Goal: Book appointment/travel/reservation

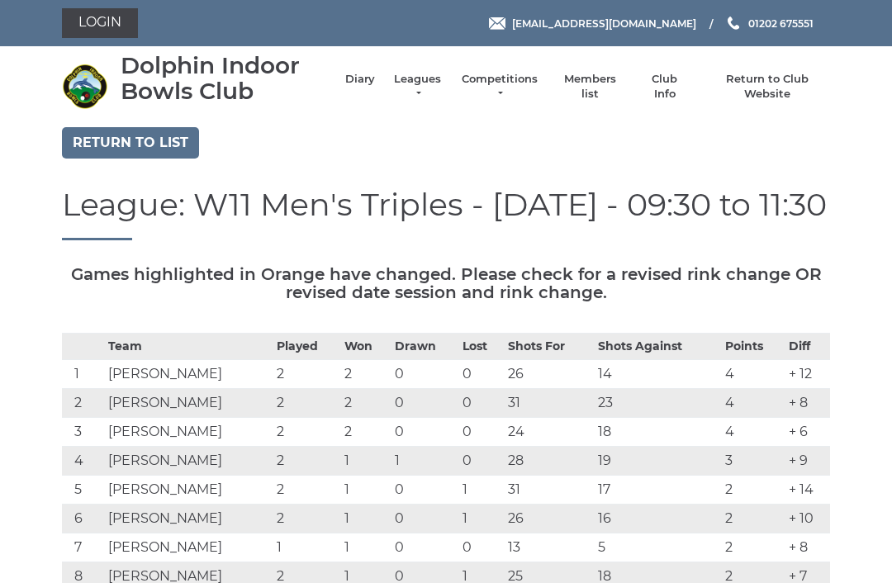
click at [375, 85] on link "Diary" at bounding box center [360, 79] width 30 height 15
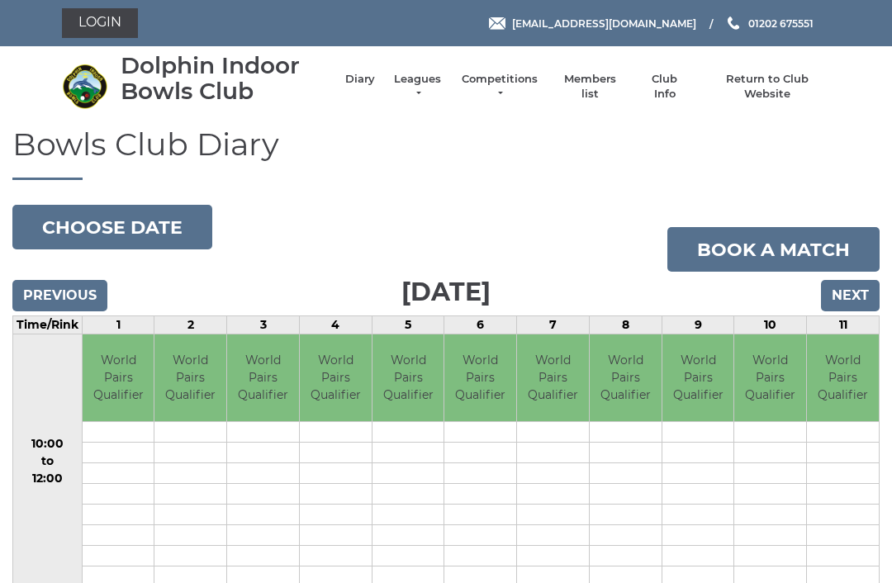
click at [856, 287] on input "Next" at bounding box center [850, 295] width 59 height 31
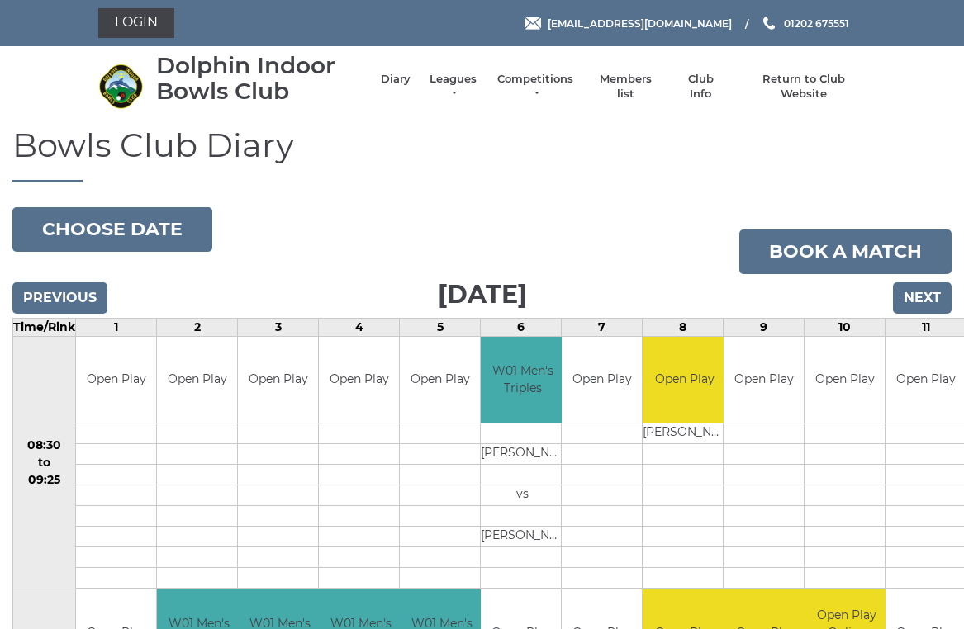
click at [933, 299] on input "Next" at bounding box center [922, 297] width 59 height 31
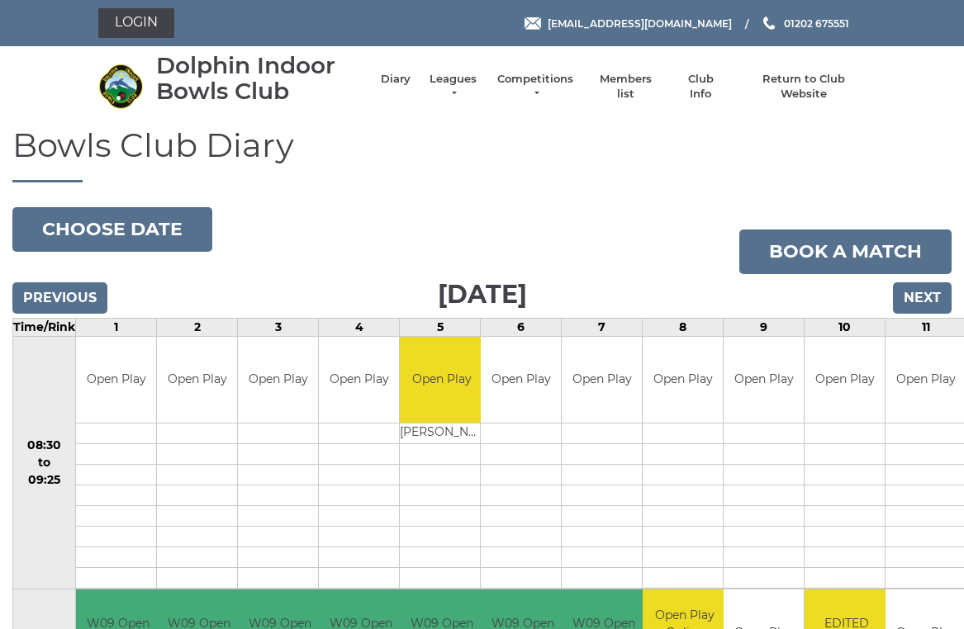
scroll to position [7, 0]
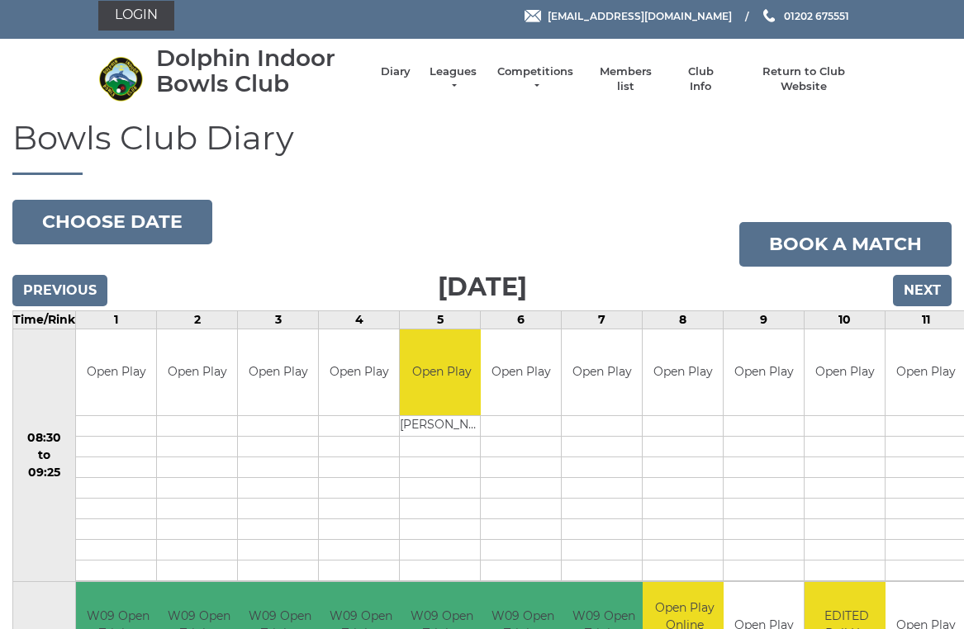
click at [931, 293] on input "Next" at bounding box center [922, 290] width 59 height 31
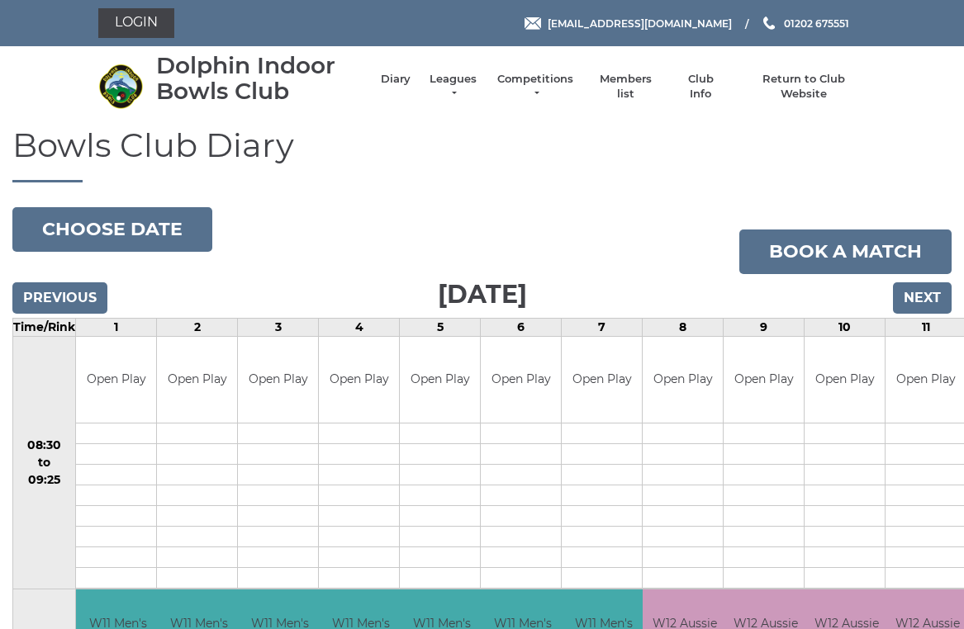
click at [938, 292] on input "Next" at bounding box center [922, 297] width 59 height 31
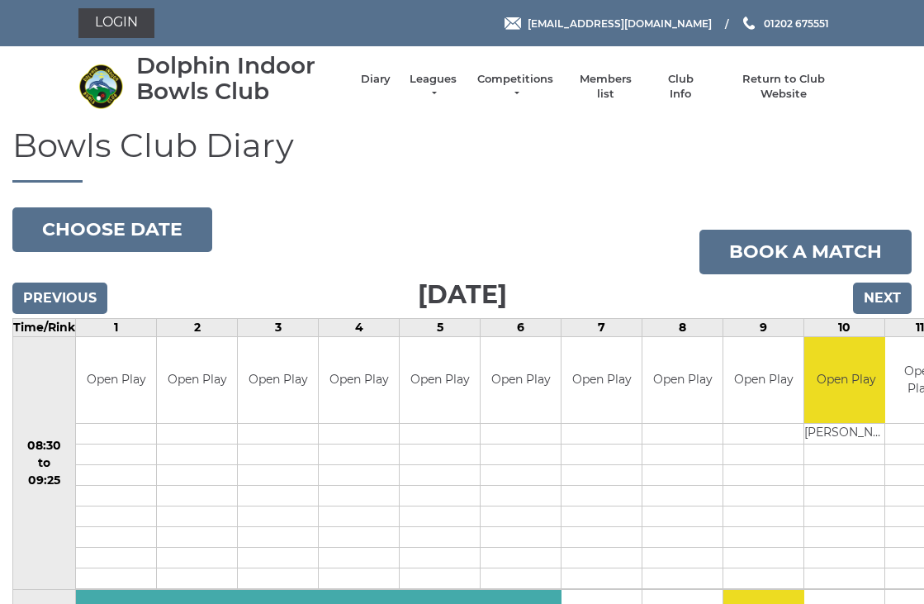
scroll to position [3, 0]
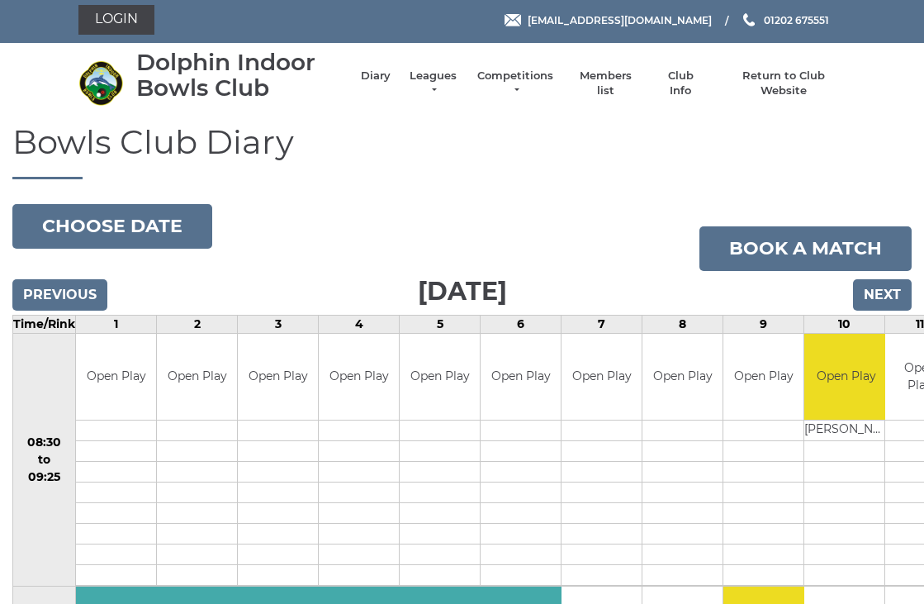
click at [890, 294] on input "Next" at bounding box center [882, 294] width 59 height 31
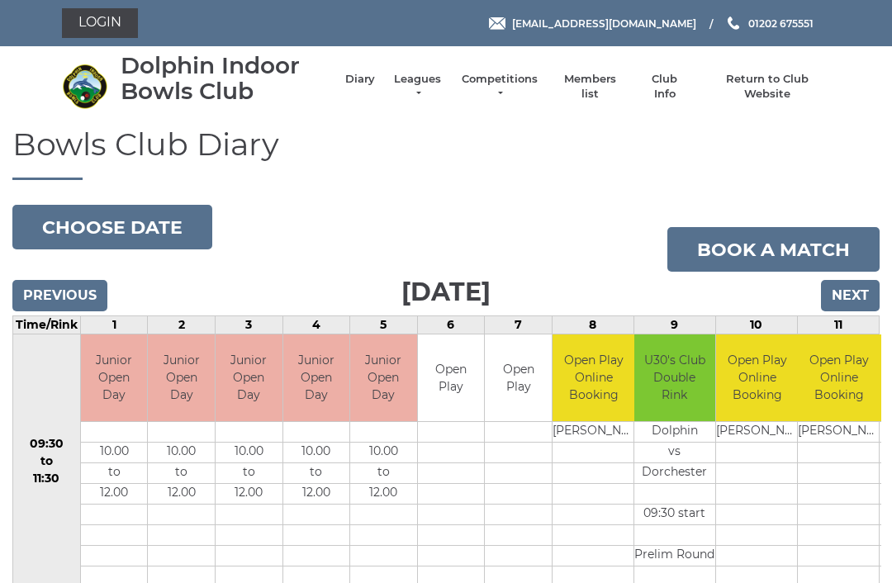
click at [869, 280] on input "Next" at bounding box center [850, 295] width 59 height 31
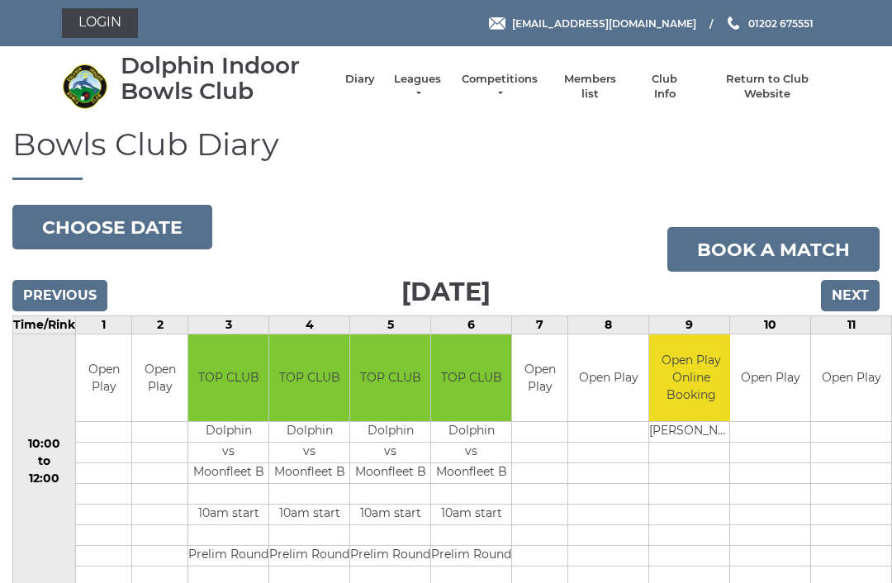
click at [860, 296] on input "Next" at bounding box center [850, 295] width 59 height 31
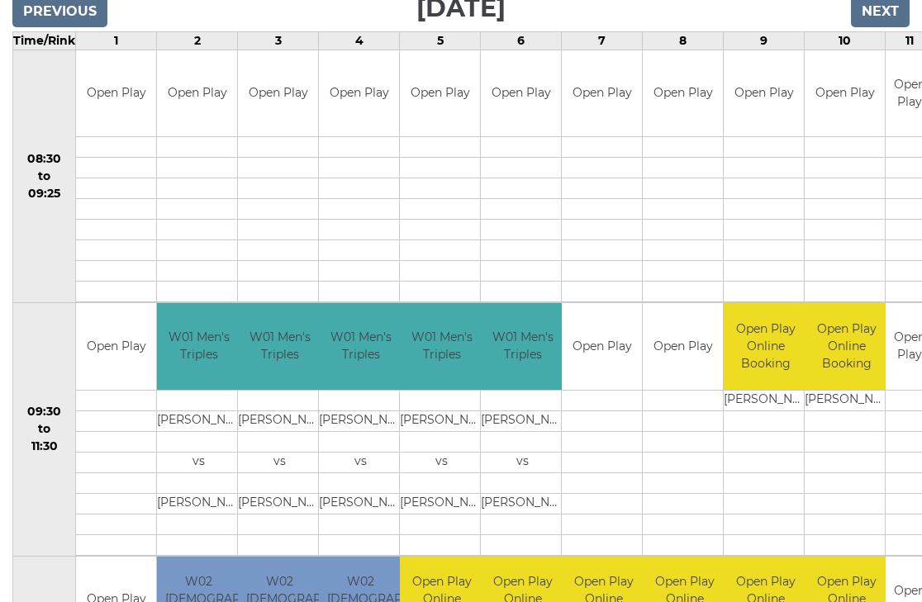
scroll to position [287, 0]
click at [686, 354] on td "Open Play" at bounding box center [682, 346] width 80 height 87
click at [694, 340] on td "Open Play" at bounding box center [682, 346] width 80 height 87
click at [685, 347] on td "Open Play" at bounding box center [682, 346] width 80 height 87
click at [684, 357] on td "Open Play" at bounding box center [682, 346] width 80 height 87
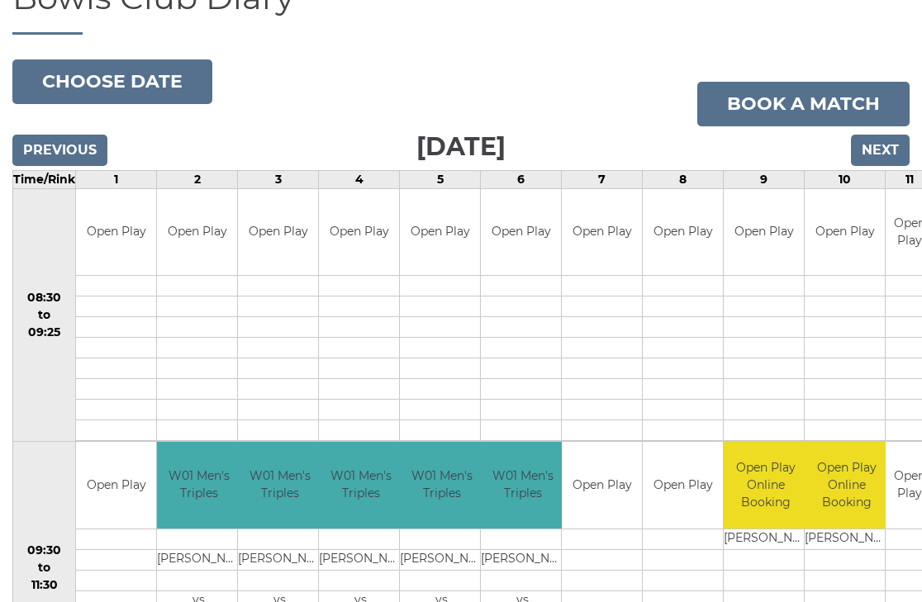
scroll to position [149, 0]
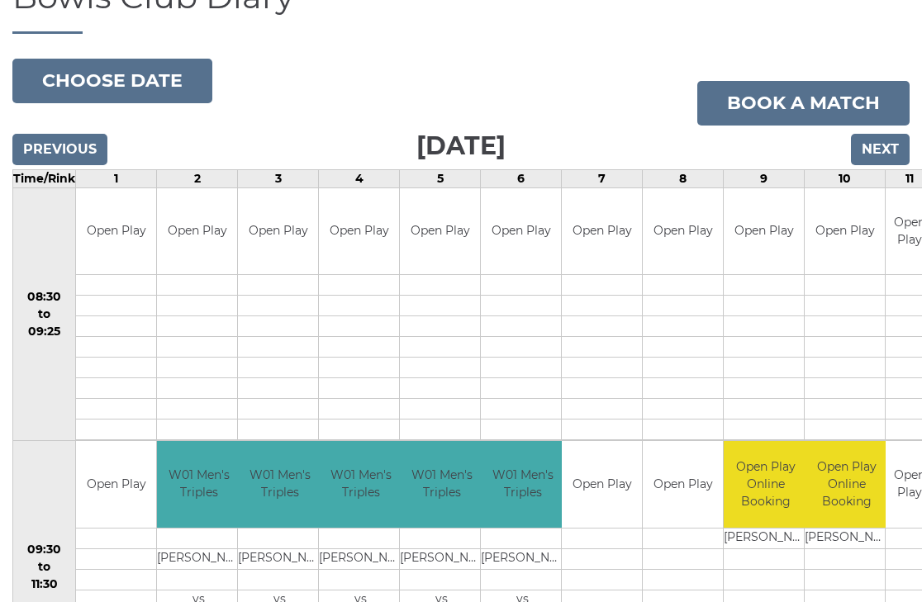
click at [805, 99] on link "Book a match" at bounding box center [803, 103] width 212 height 45
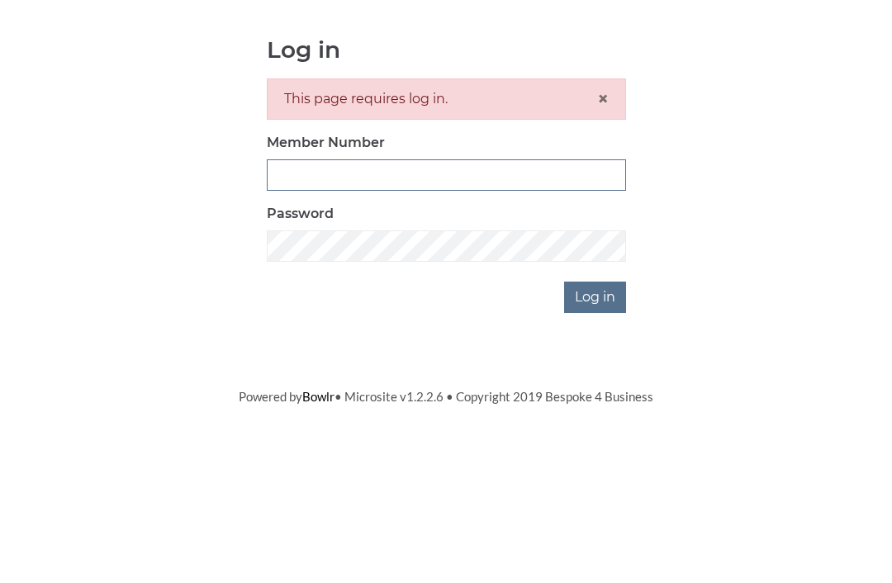
scroll to position [164, 0]
click at [349, 324] on input "Member Number" at bounding box center [446, 339] width 359 height 31
click at [800, 282] on div "Log in This page requires log in. × Member Number Password Log in" at bounding box center [446, 339] width 768 height 277
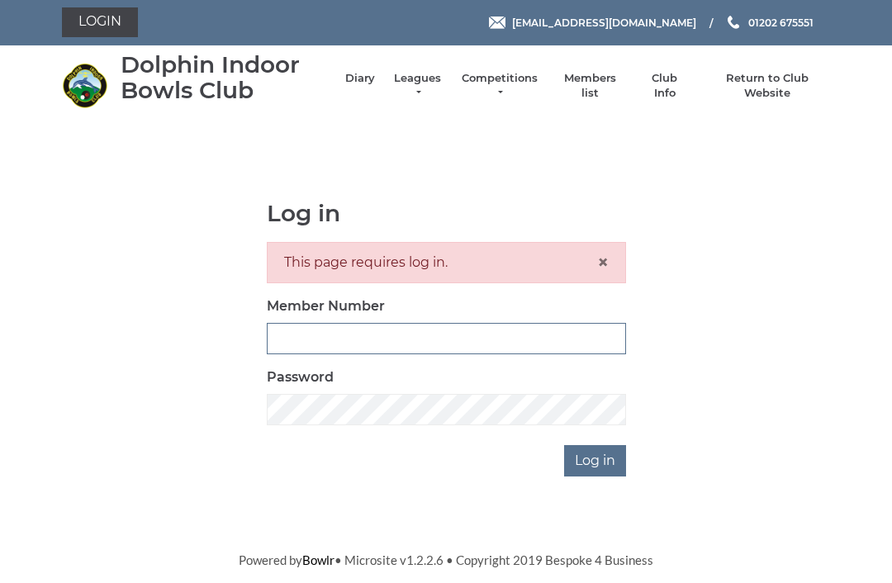
click at [325, 334] on input "Member Number" at bounding box center [446, 339] width 359 height 31
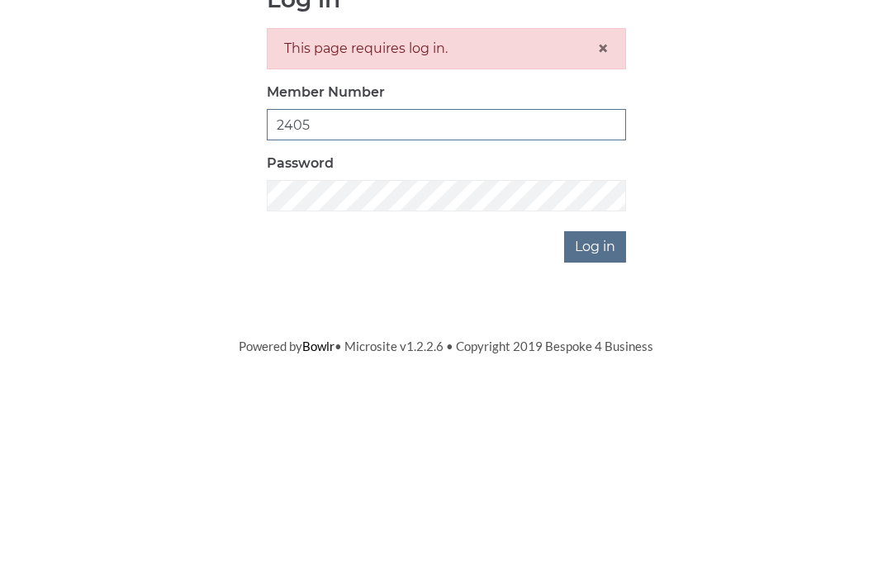
type input "2405"
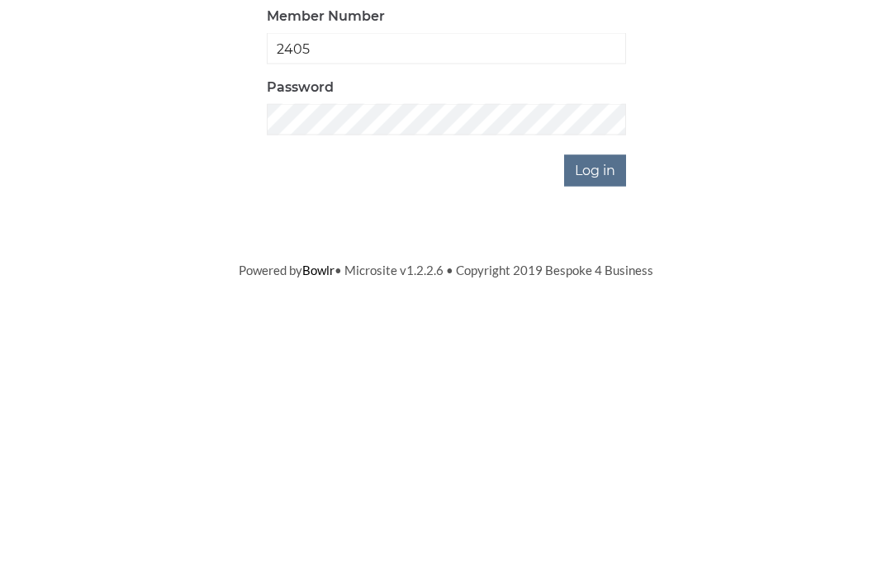
click at [605, 446] on input "Log in" at bounding box center [595, 461] width 62 height 31
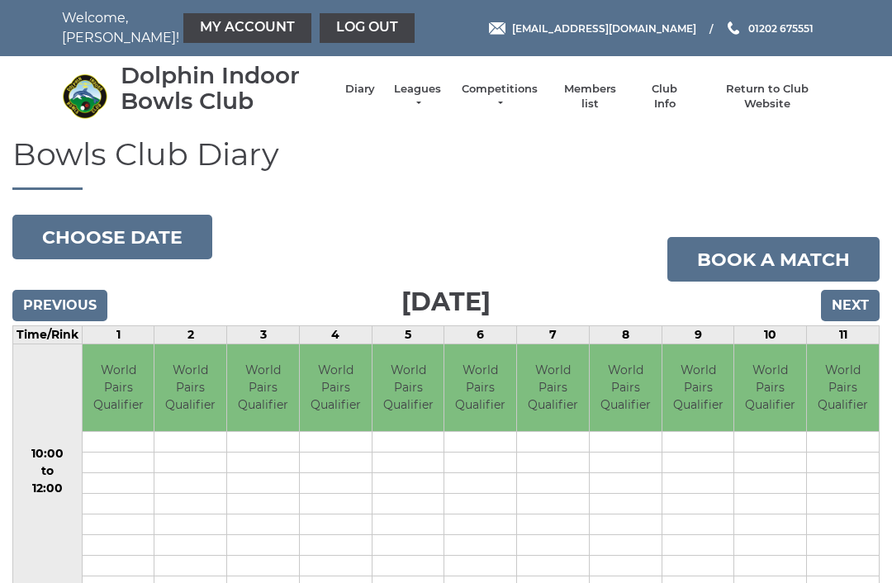
click at [854, 307] on input "Next" at bounding box center [850, 305] width 59 height 31
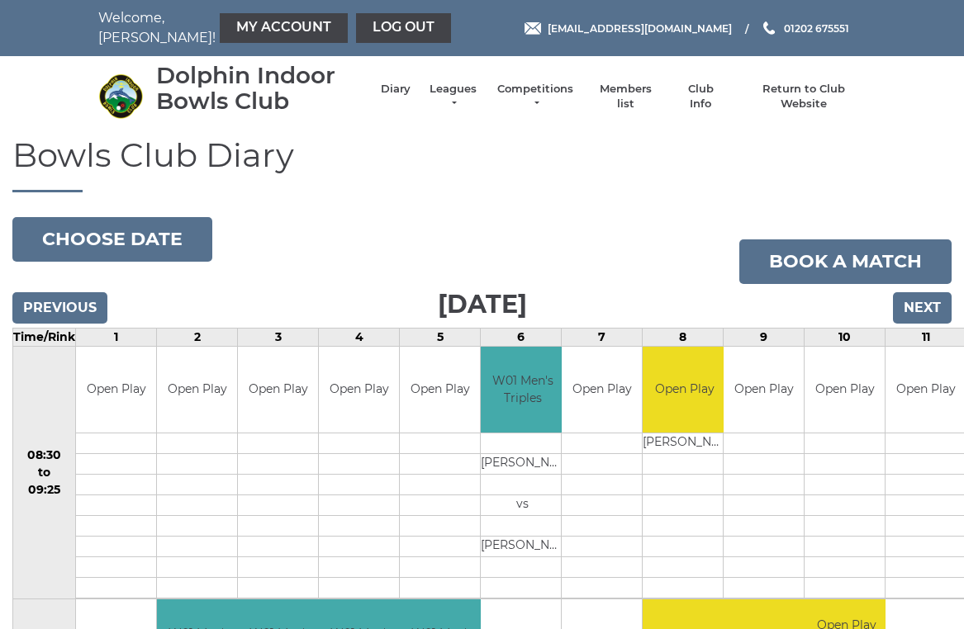
scroll to position [7, 0]
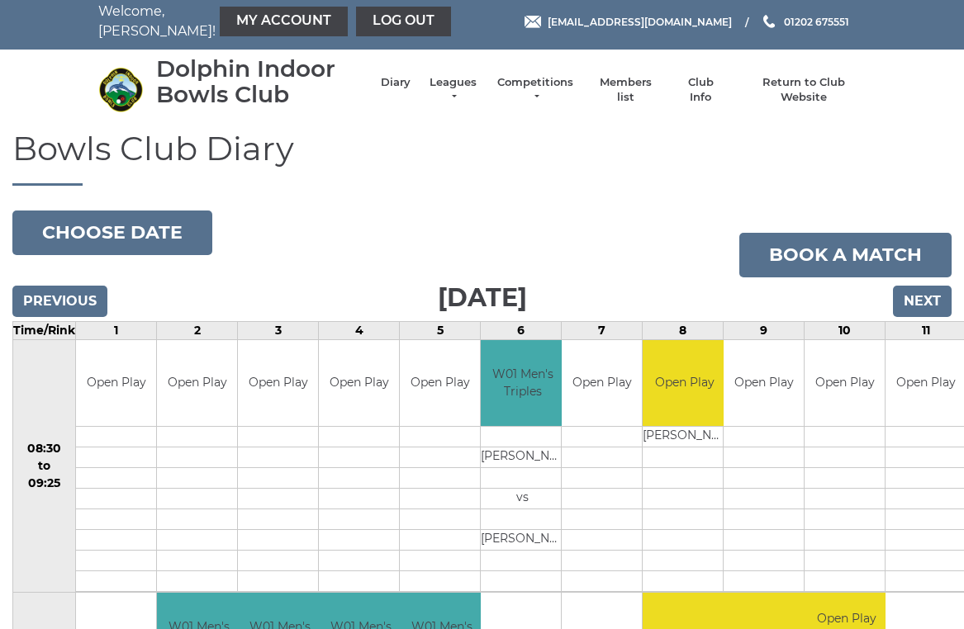
click at [927, 328] on td "11" at bounding box center [925, 330] width 81 height 18
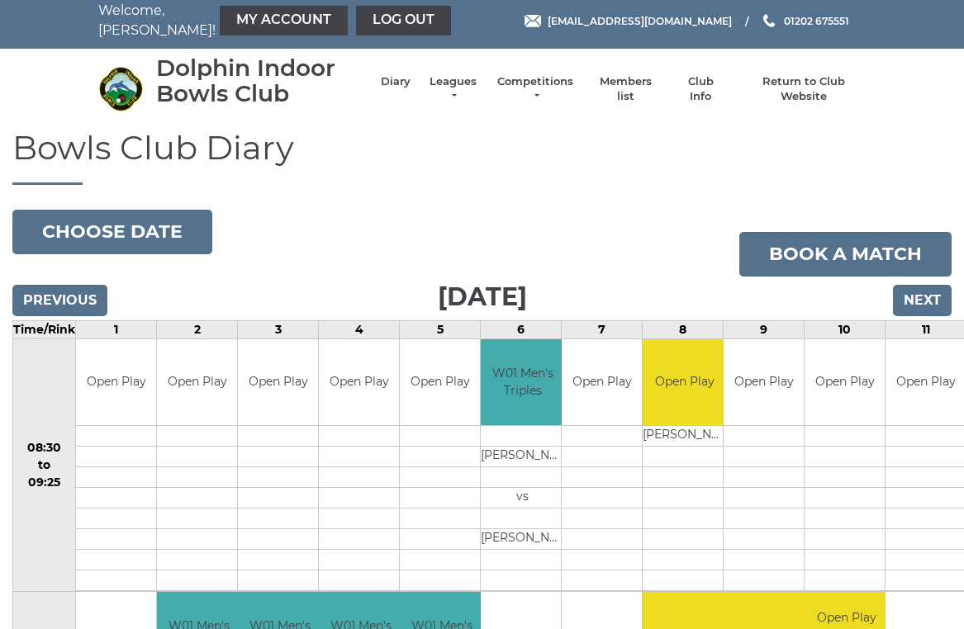
click at [927, 300] on input "Next" at bounding box center [922, 300] width 59 height 31
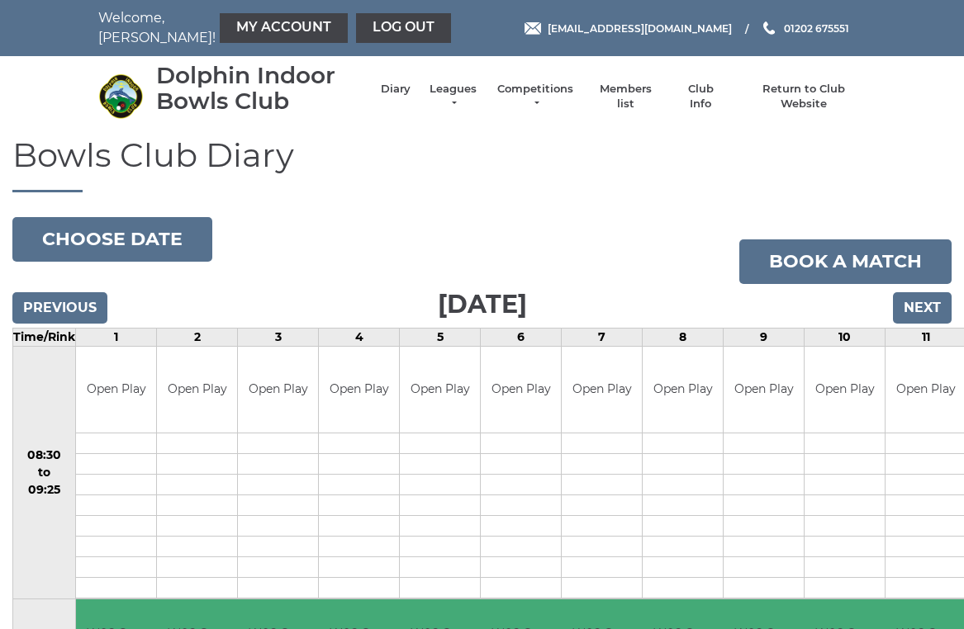
scroll to position [7, 0]
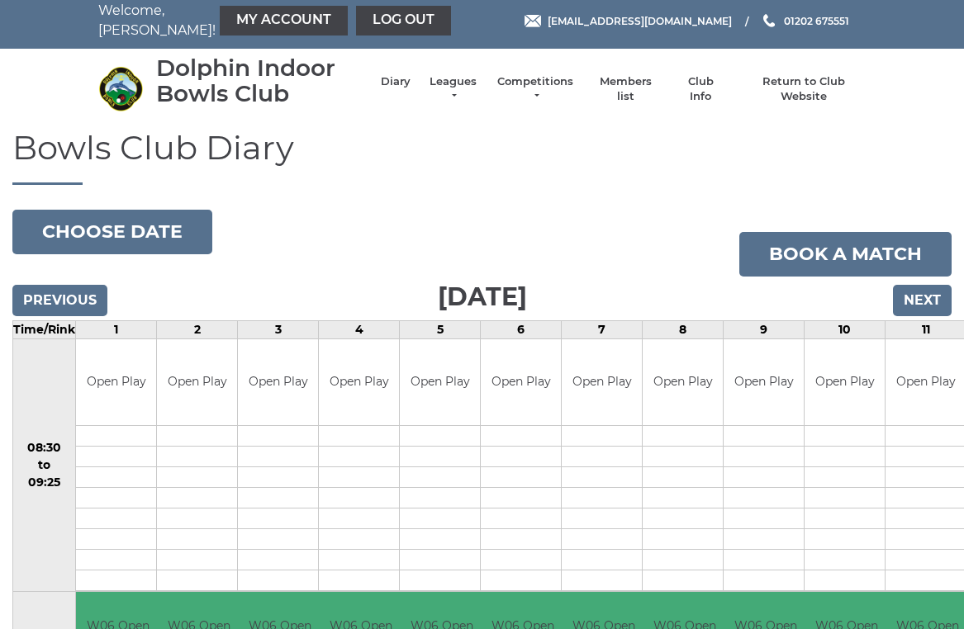
click at [940, 299] on input "Next" at bounding box center [922, 300] width 59 height 31
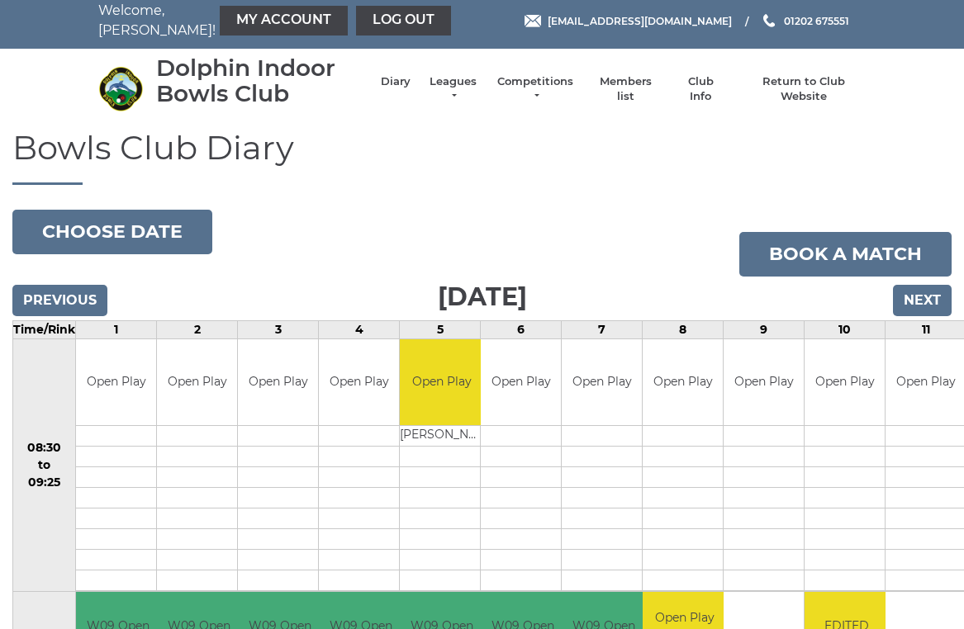
click at [937, 299] on input "Next" at bounding box center [922, 300] width 59 height 31
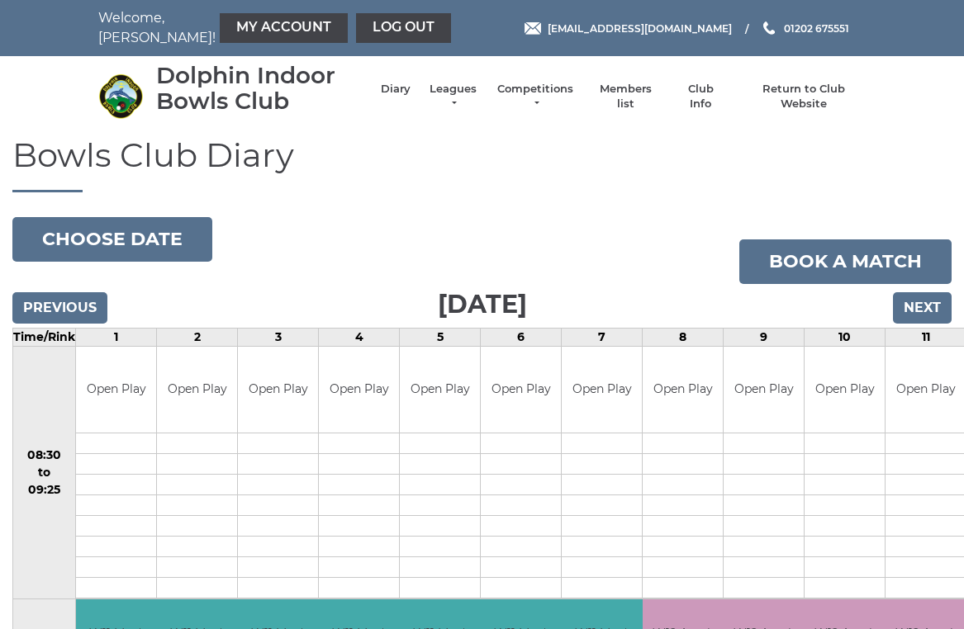
scroll to position [7, 0]
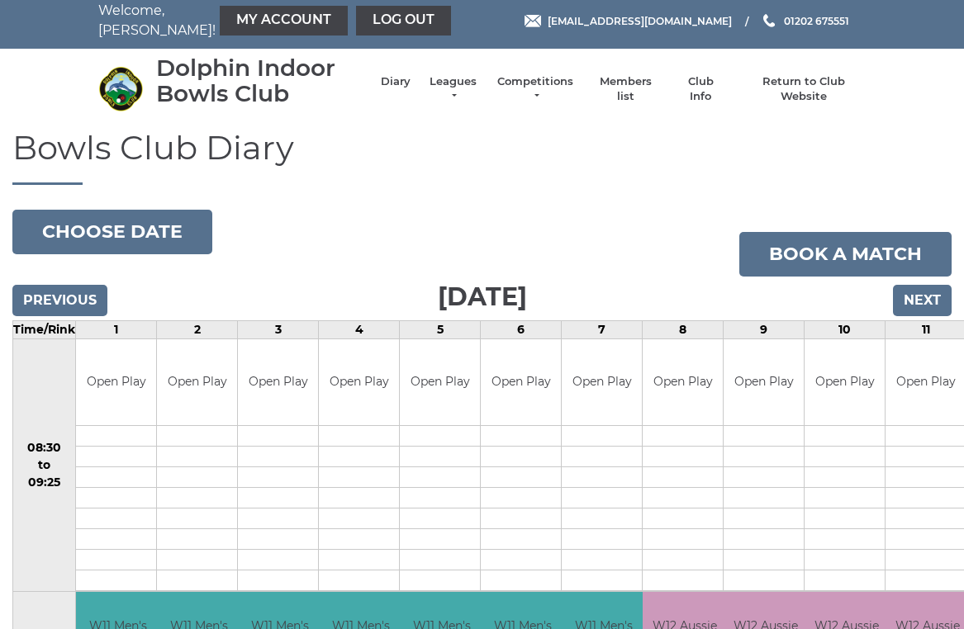
click at [938, 300] on input "Next" at bounding box center [922, 300] width 59 height 31
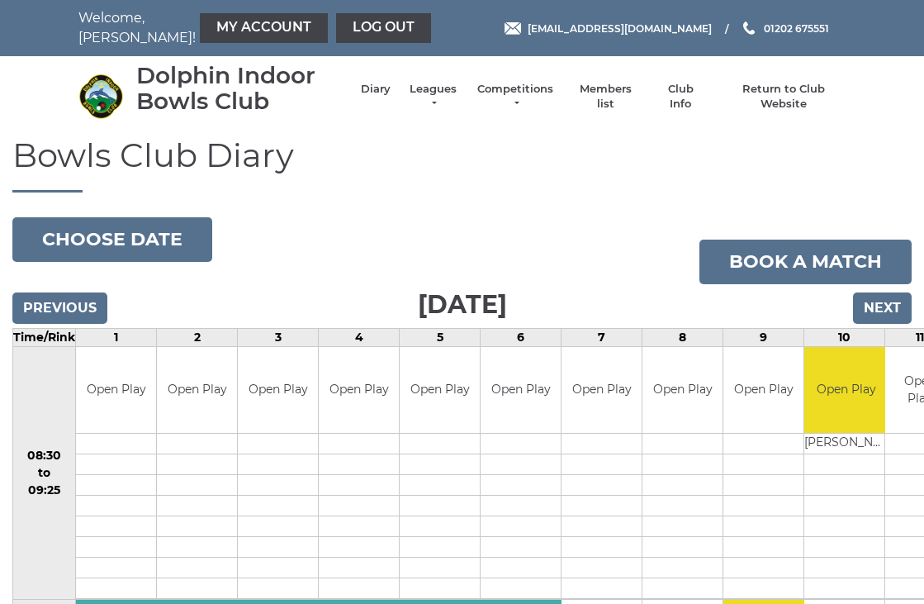
scroll to position [3, 0]
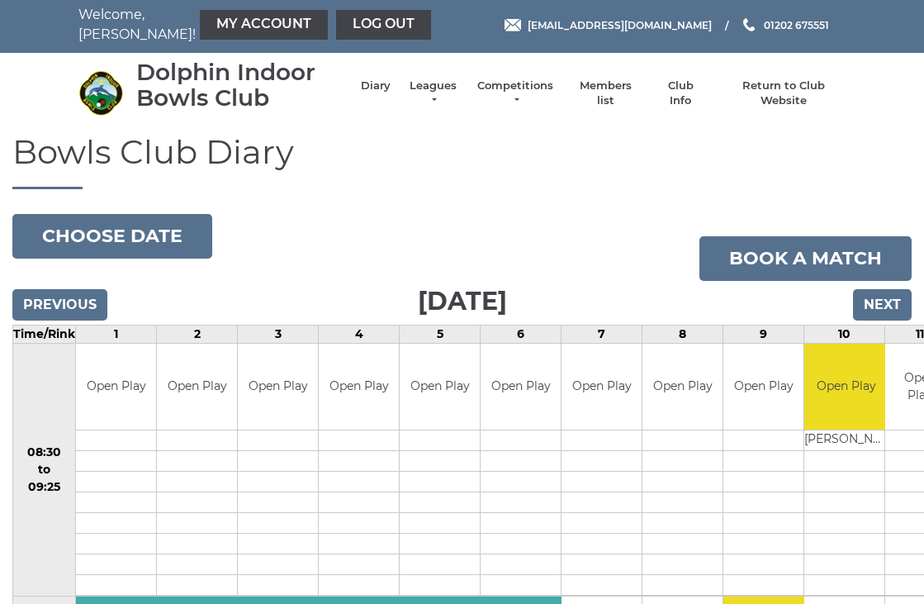
click at [883, 300] on input "Next" at bounding box center [882, 304] width 59 height 31
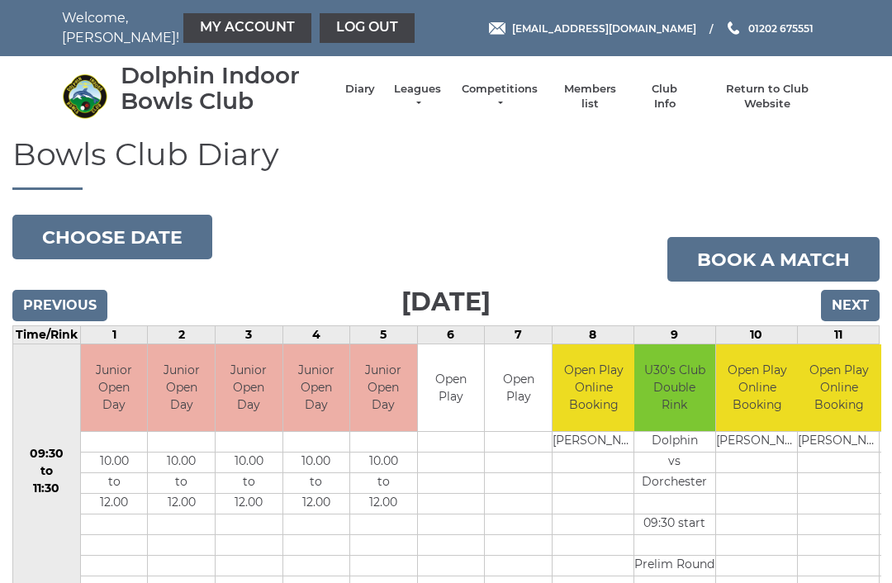
click at [851, 303] on input "Next" at bounding box center [850, 305] width 59 height 31
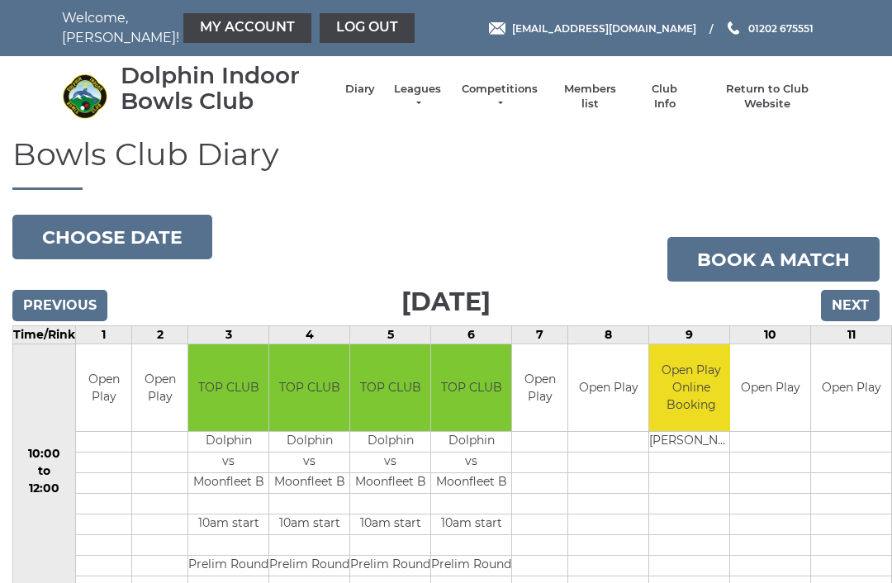
click at [856, 301] on input "Next" at bounding box center [850, 305] width 59 height 31
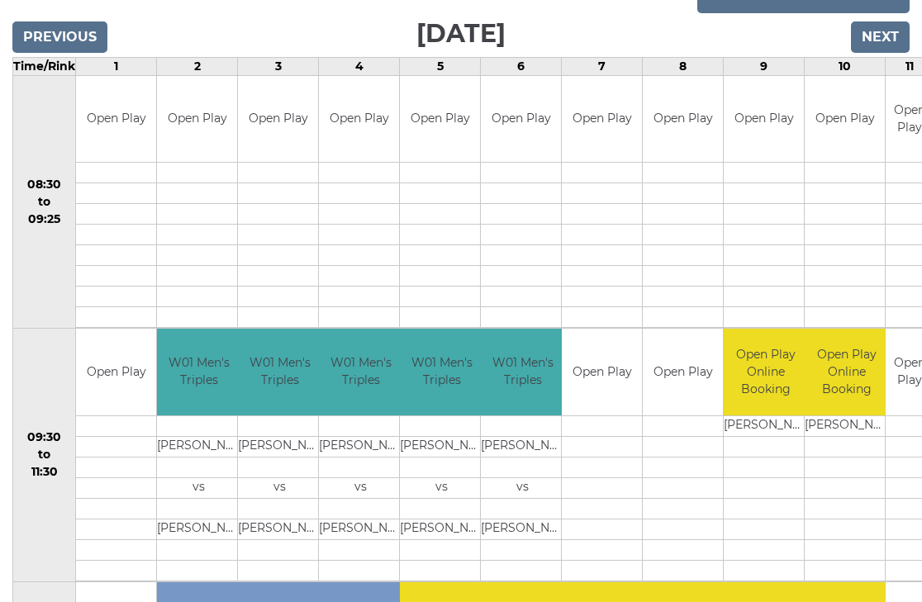
scroll to position [272, 0]
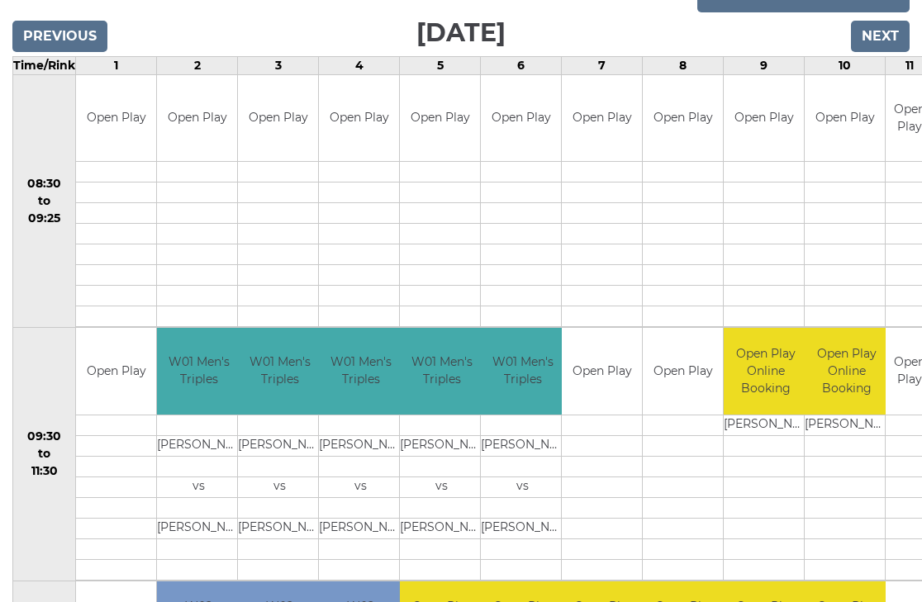
click at [614, 383] on td "Open Play" at bounding box center [602, 371] width 80 height 87
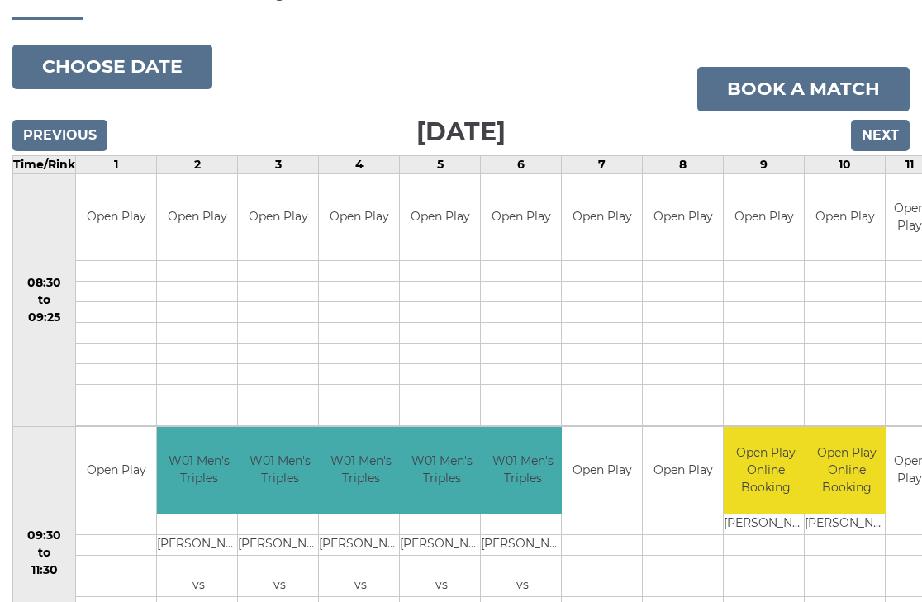
scroll to position [173, 0]
click at [798, 90] on link "Book a match" at bounding box center [803, 89] width 212 height 45
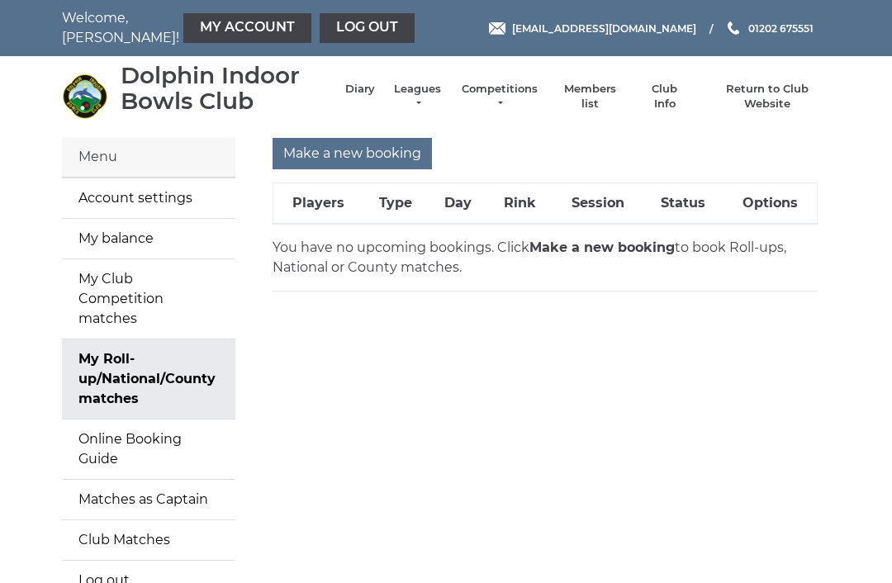
click at [211, 349] on link "My Roll-up/National/County matches" at bounding box center [148, 378] width 173 height 79
click at [535, 203] on th "Rink" at bounding box center [519, 202] width 64 height 41
click at [528, 203] on th "Rink" at bounding box center [519, 202] width 64 height 41
click at [411, 207] on th "Type" at bounding box center [396, 202] width 66 height 41
click at [407, 205] on th "Type" at bounding box center [396, 202] width 66 height 41
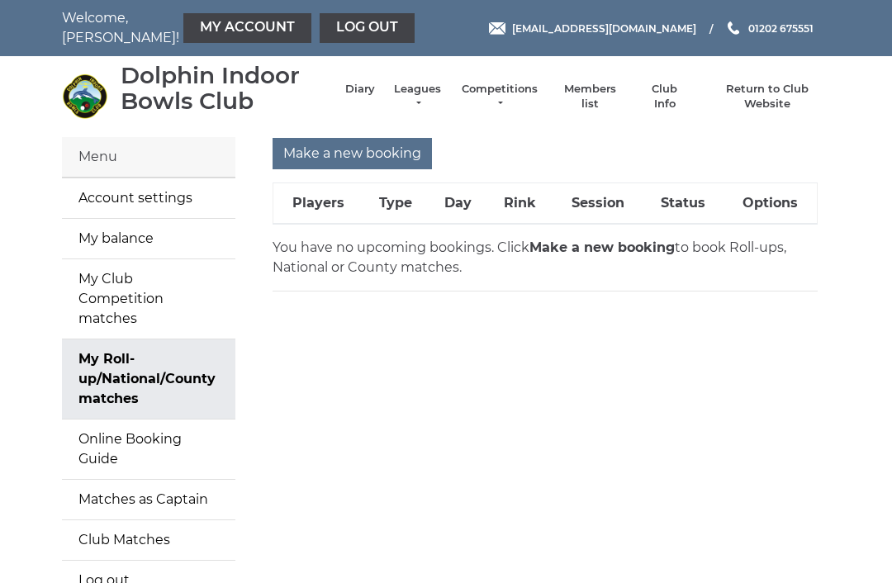
click at [319, 206] on th "Players" at bounding box center [318, 202] width 90 height 41
click at [212, 372] on link "My Roll-up/National/County matches" at bounding box center [148, 378] width 173 height 79
click at [328, 201] on th "Players" at bounding box center [318, 202] width 90 height 41
click at [404, 199] on th "Type" at bounding box center [396, 202] width 66 height 41
click at [467, 201] on th "Day" at bounding box center [458, 202] width 59 height 41
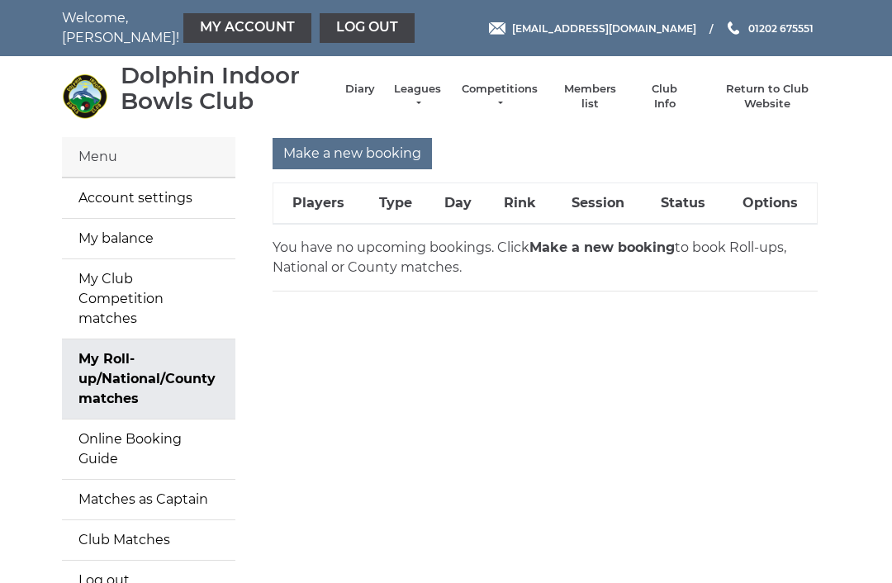
click at [525, 206] on th "Rink" at bounding box center [519, 202] width 64 height 41
click at [192, 363] on link "My Roll-up/National/County matches" at bounding box center [148, 378] width 173 height 79
click at [396, 206] on th "Type" at bounding box center [396, 202] width 66 height 41
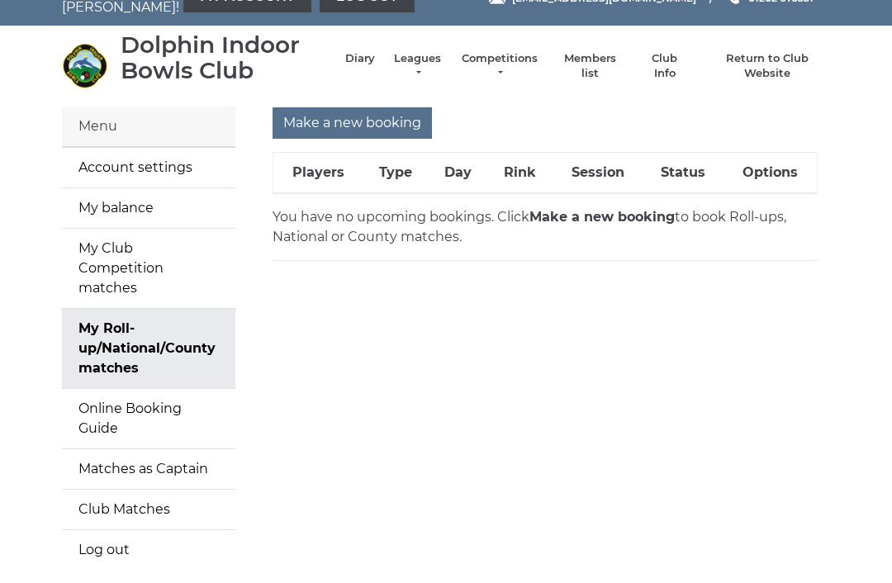
scroll to position [40, 0]
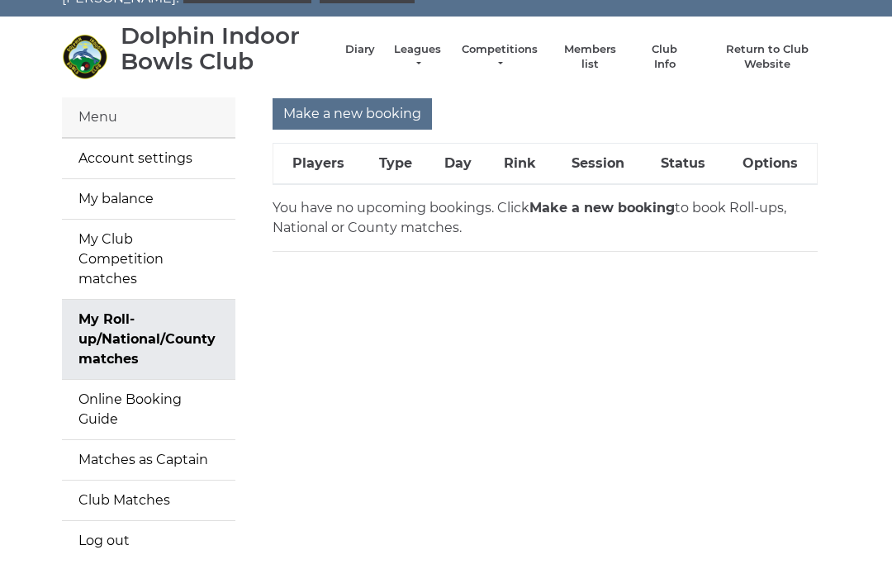
click at [2, 582] on body "Welcome, [PERSON_NAME]! My Account Log out [EMAIL_ADDRESS][DOMAIN_NAME] 01202 6…" at bounding box center [446, 316] width 892 height 713
click at [213, 380] on link "Online Booking Guide" at bounding box center [148, 409] width 173 height 59
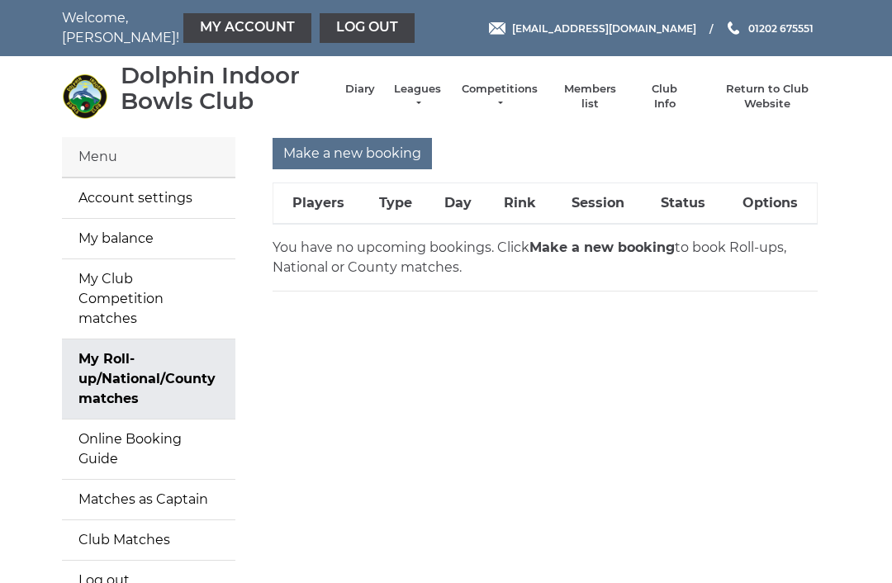
click at [404, 150] on input "Make a new booking" at bounding box center [352, 153] width 159 height 31
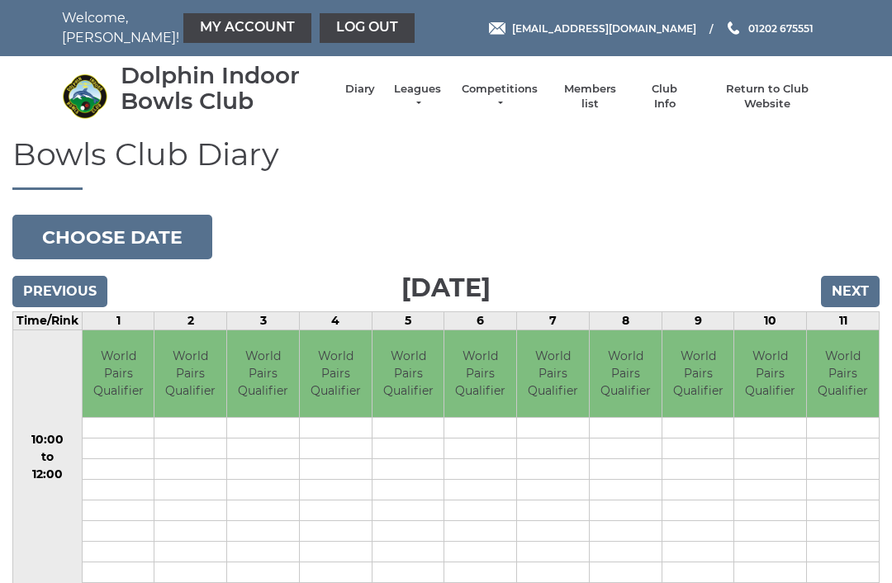
click at [851, 288] on input "Next" at bounding box center [850, 291] width 59 height 31
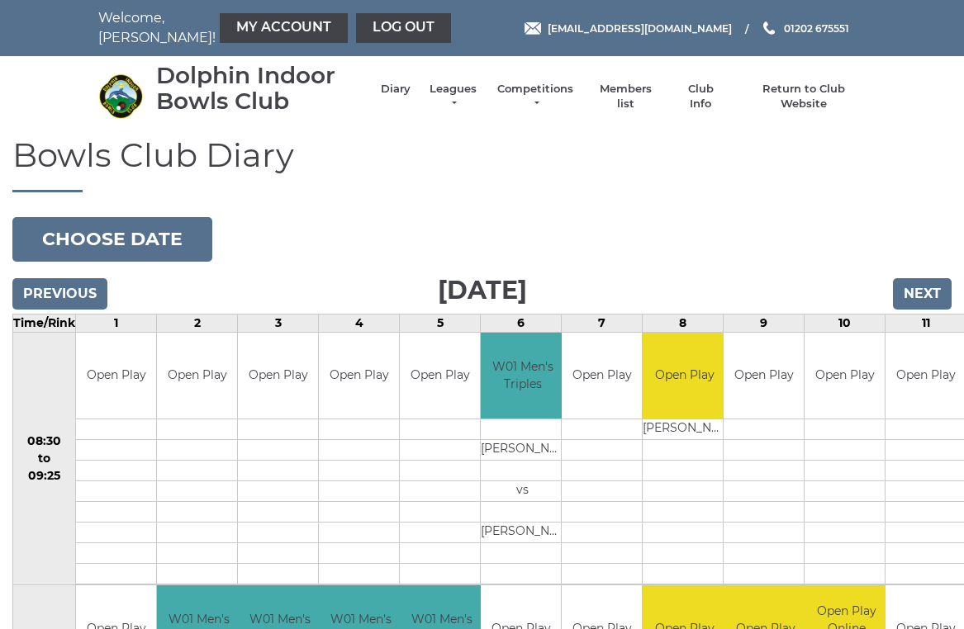
scroll to position [7, 0]
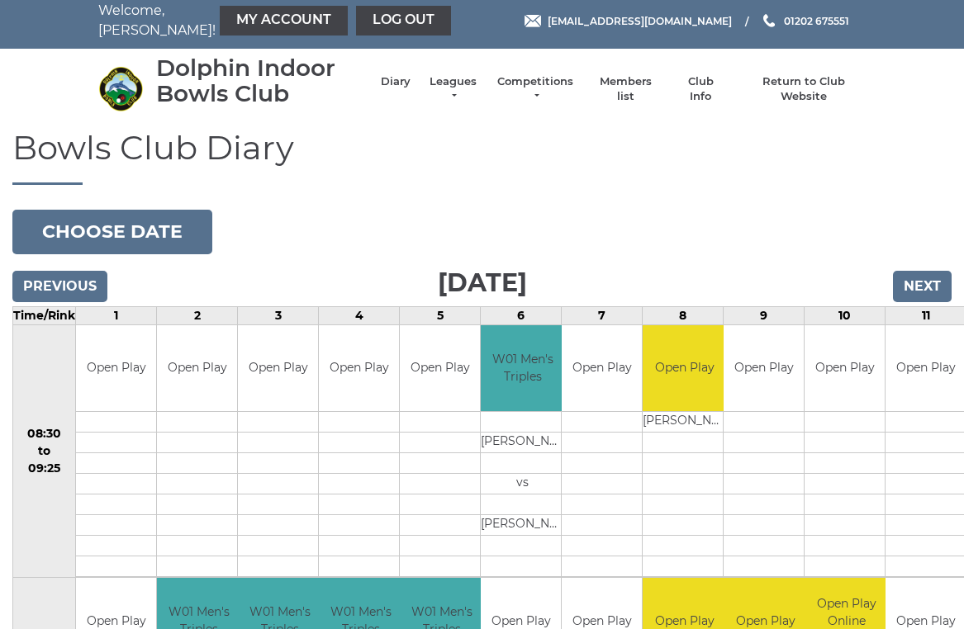
click at [933, 288] on input "Next" at bounding box center [922, 286] width 59 height 31
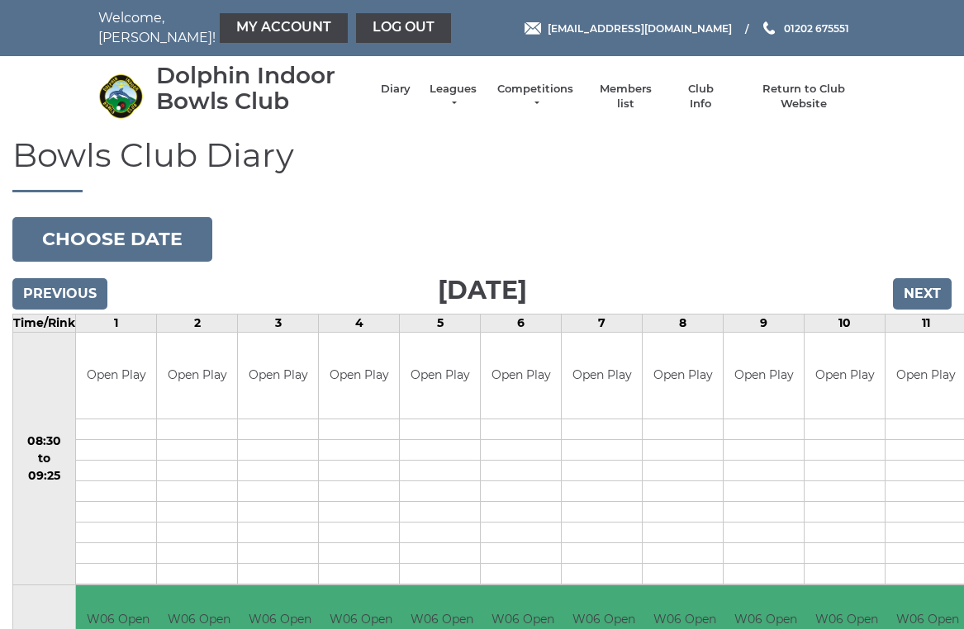
click at [935, 287] on input "Next" at bounding box center [922, 293] width 59 height 31
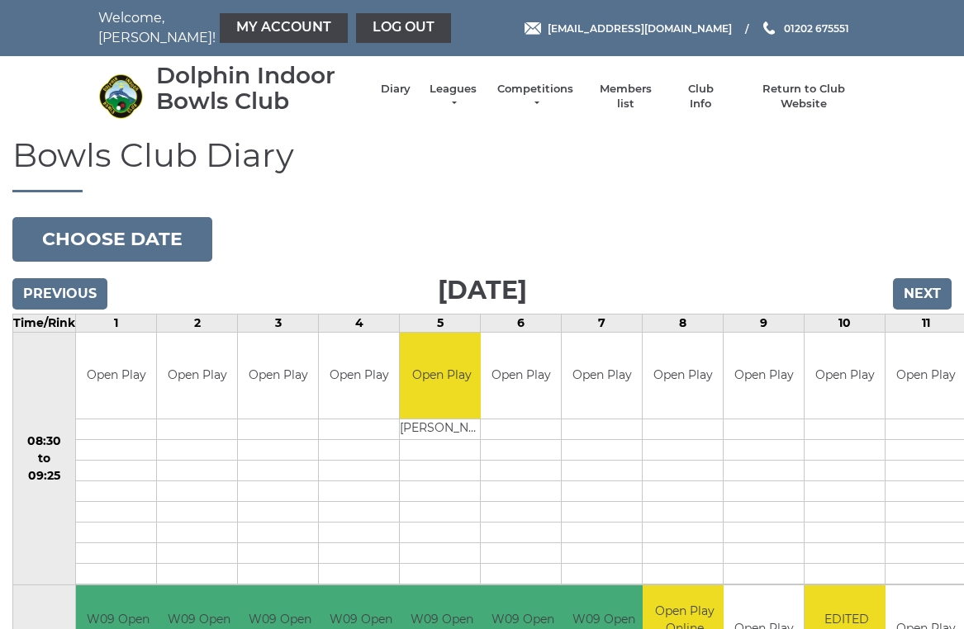
click at [929, 288] on input "Next" at bounding box center [922, 293] width 59 height 31
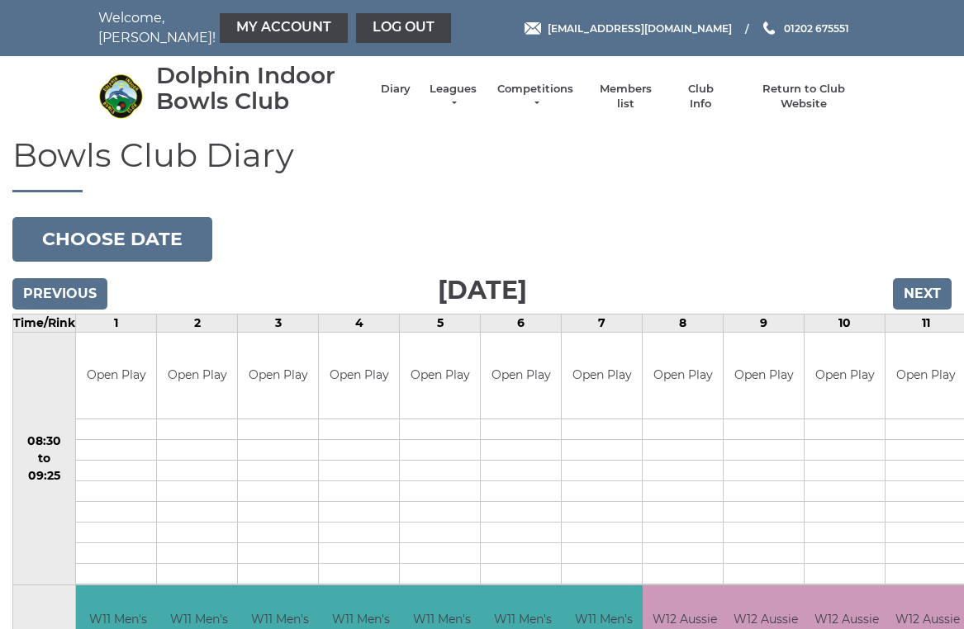
click at [928, 287] on input "Next" at bounding box center [922, 293] width 59 height 31
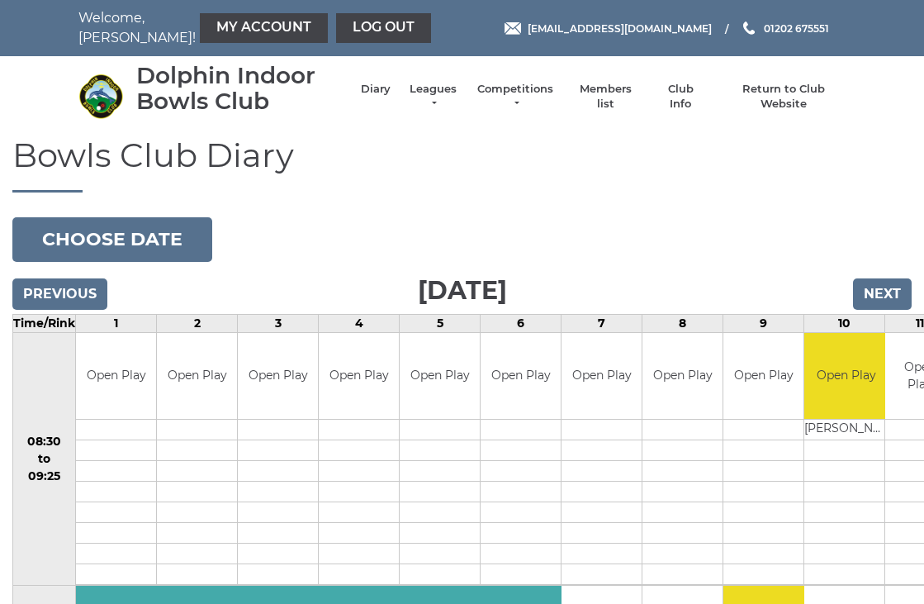
scroll to position [3, 0]
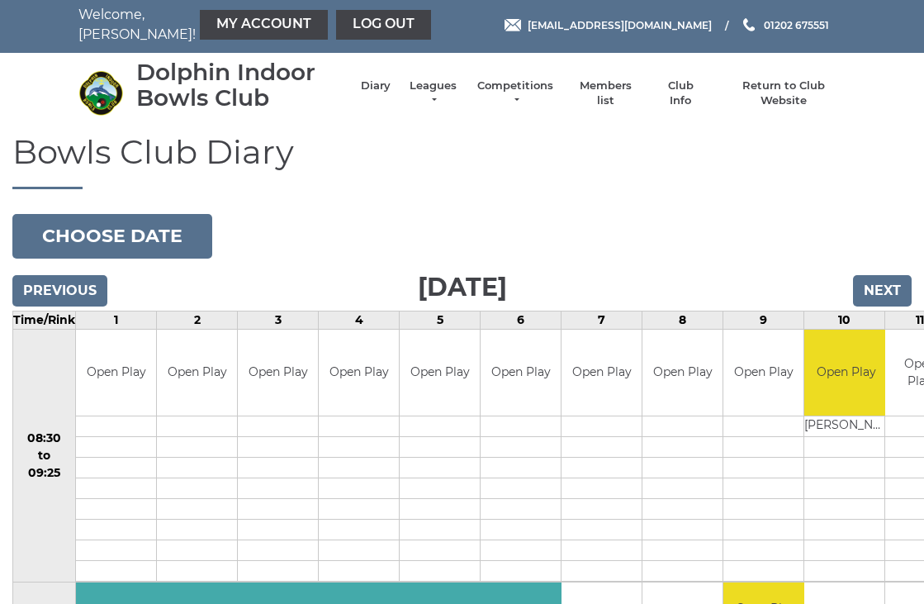
click at [888, 285] on input "Next" at bounding box center [882, 290] width 59 height 31
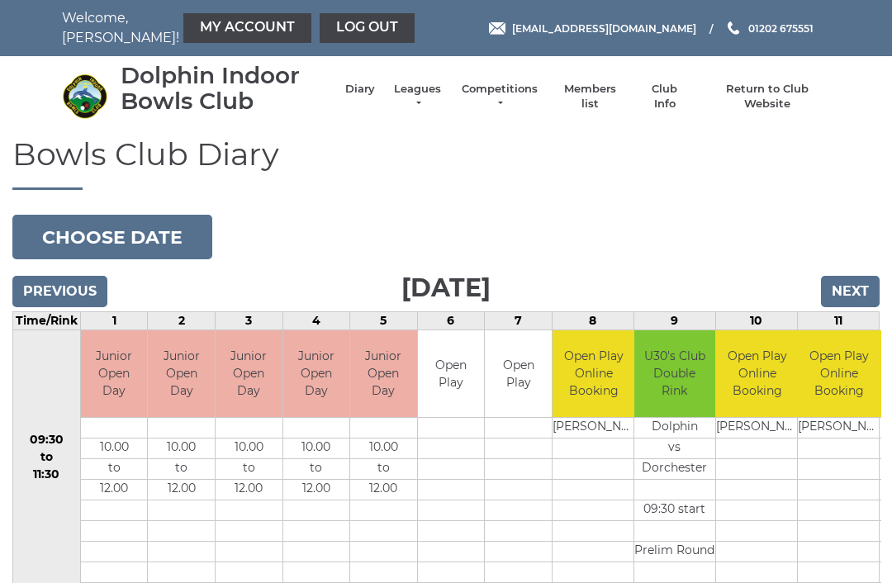
click at [851, 287] on input "Next" at bounding box center [850, 291] width 59 height 31
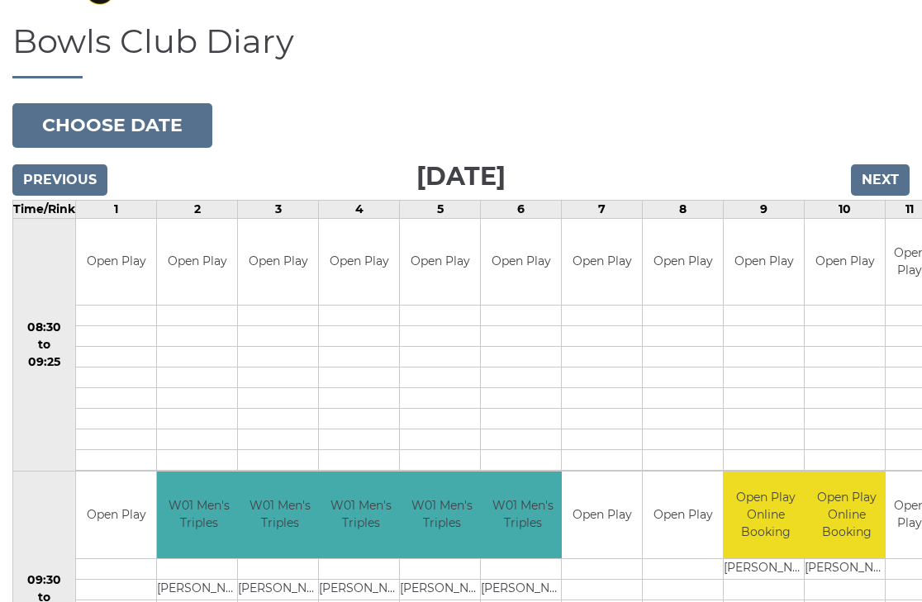
scroll to position [114, 0]
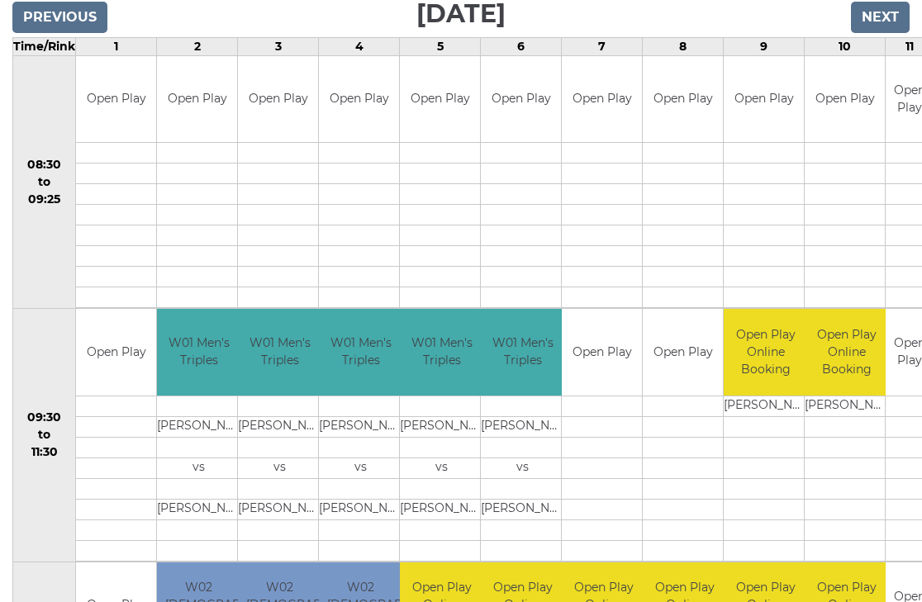
scroll to position [277, 0]
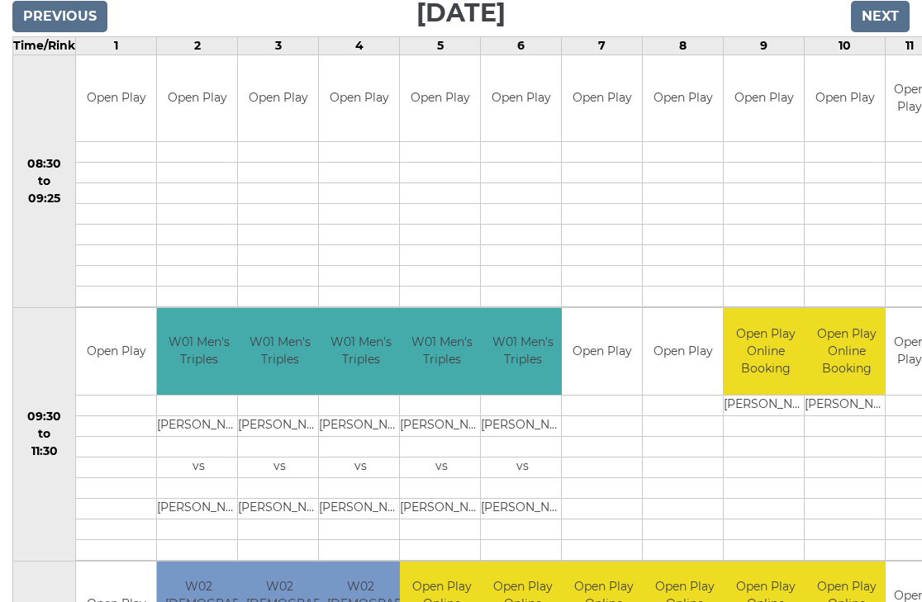
click at [0, 0] on div "Book slot" at bounding box center [0, 0] width 0 height 0
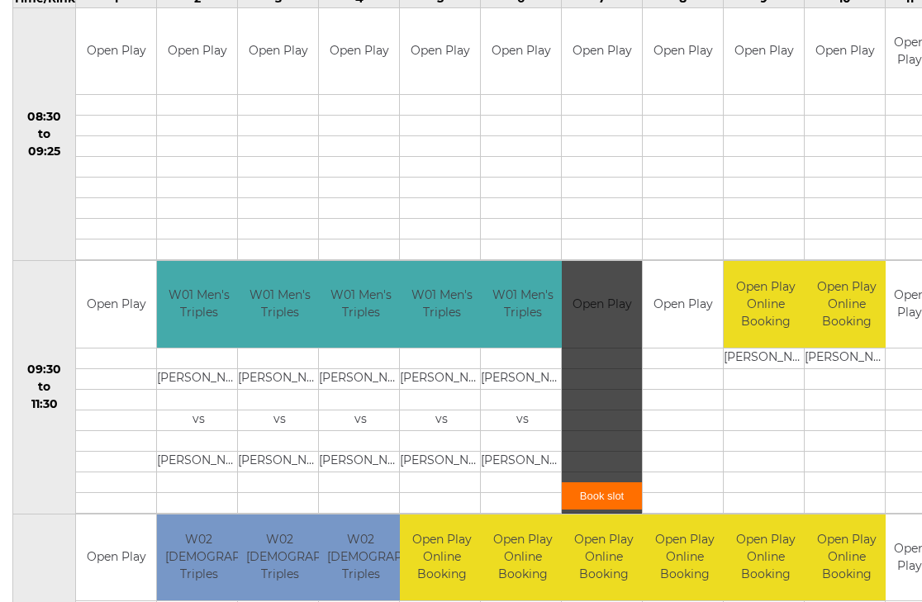
scroll to position [328, 0]
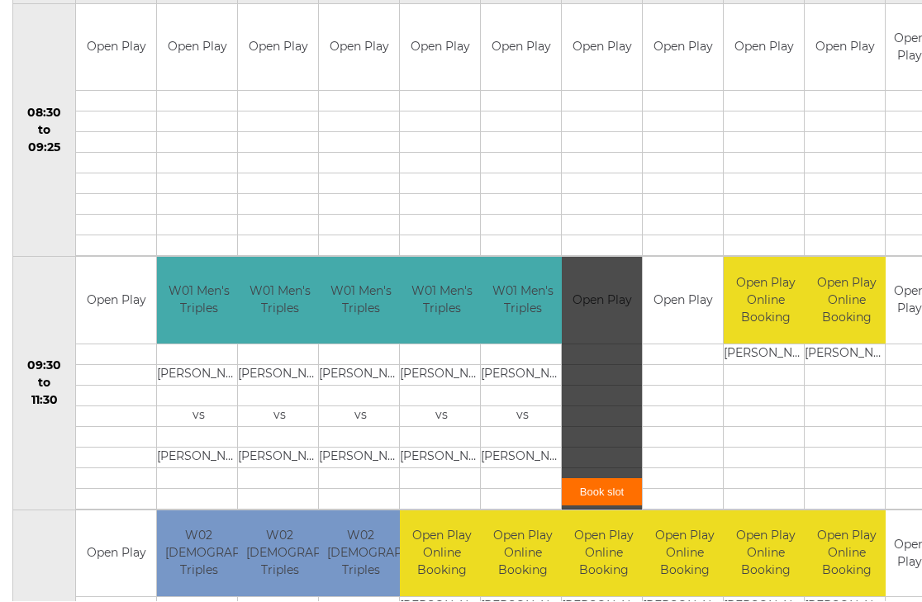
click at [598, 284] on div "Book slot" at bounding box center [602, 384] width 80 height 253
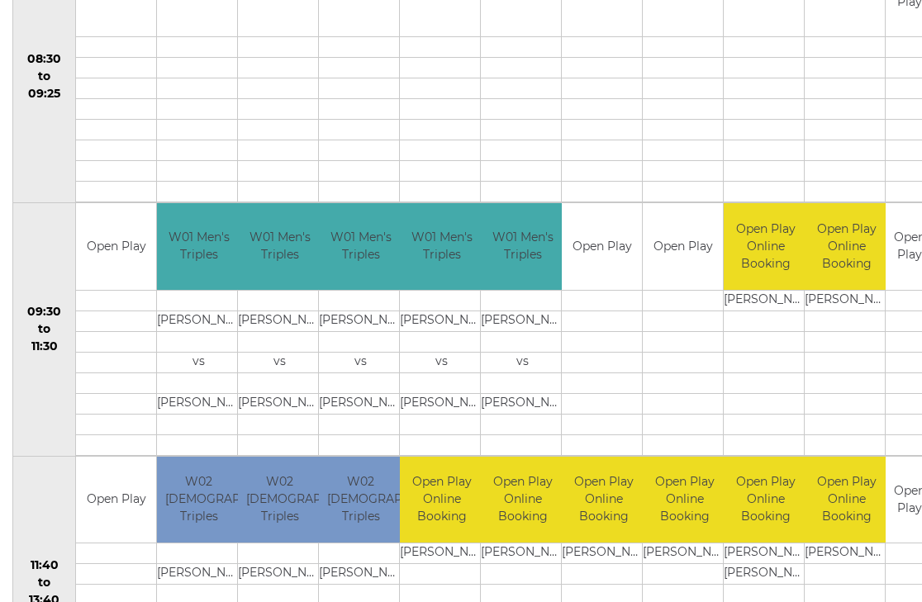
scroll to position [384, 0]
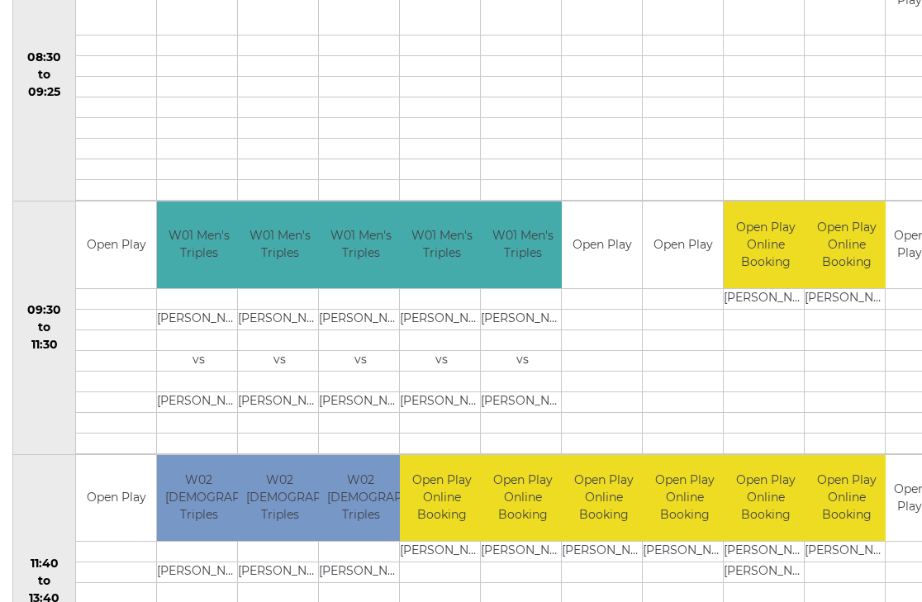
click at [0, 0] on link "Book slot" at bounding box center [0, 0] width 0 height 0
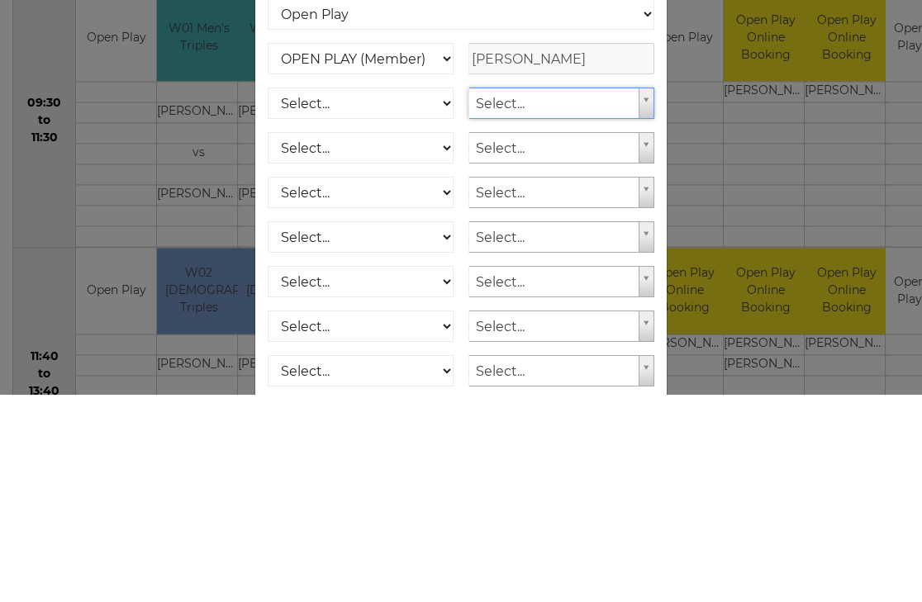
type input "L"
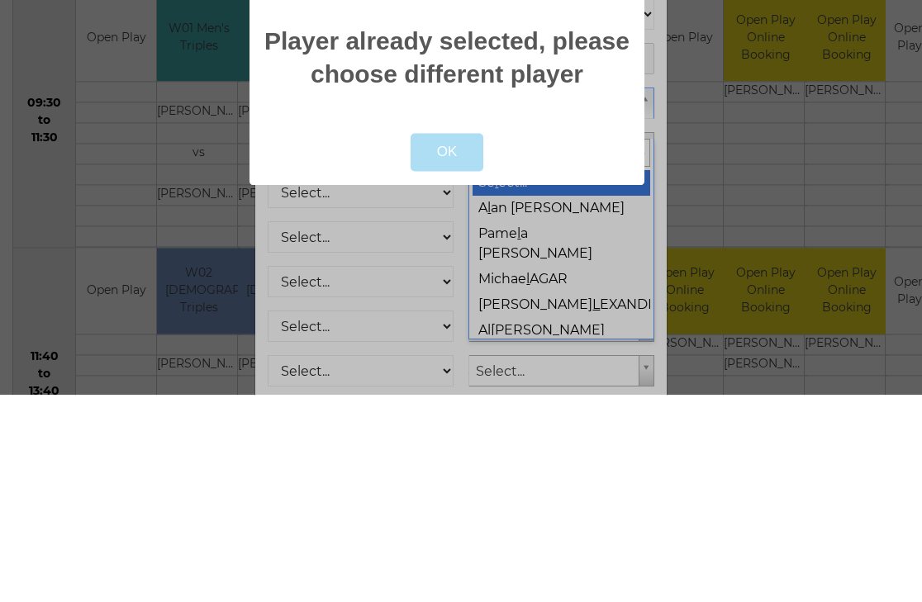
scroll to position [591, 0]
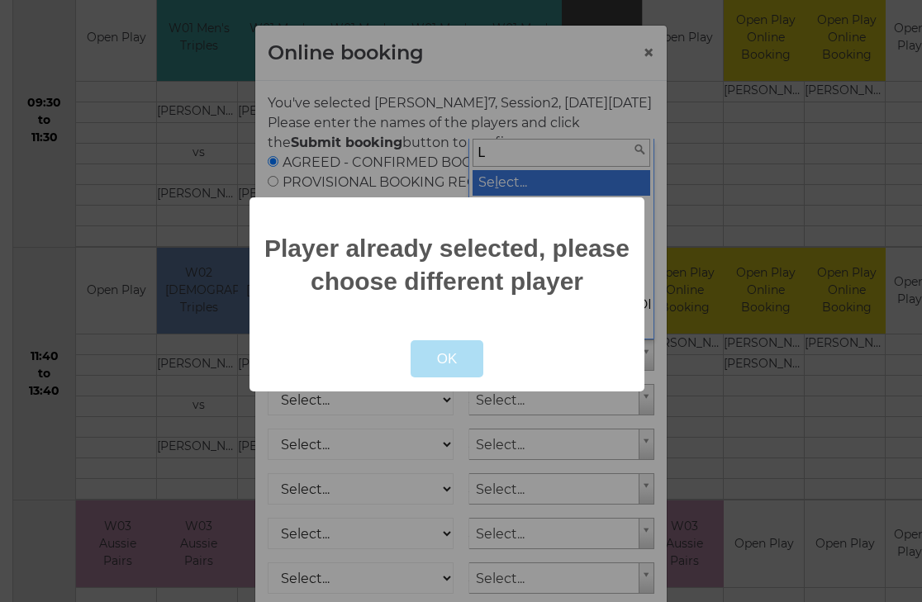
click at [464, 378] on button "OK" at bounding box center [446, 359] width 73 height 38
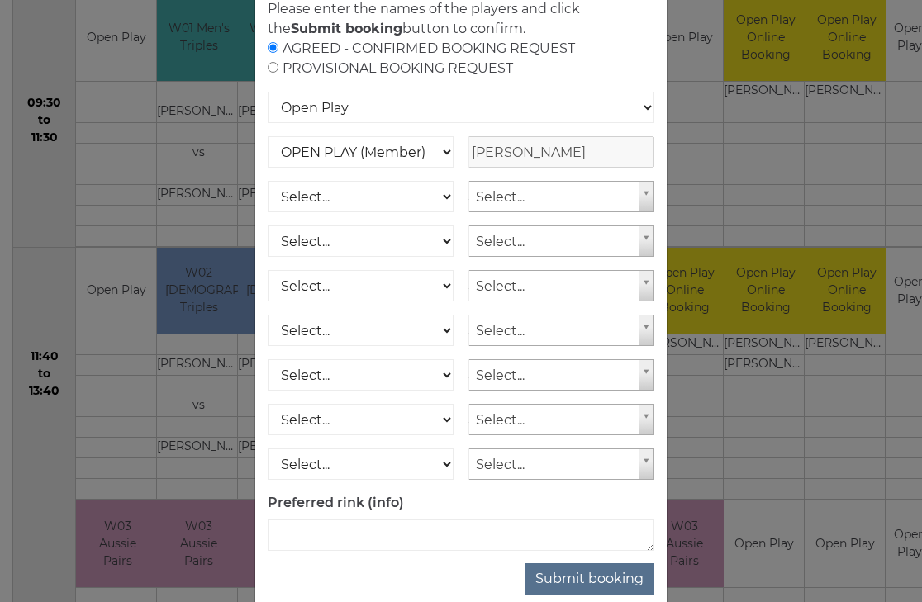
scroll to position [113, 0]
click at [609, 595] on button "Submit booking" at bounding box center [589, 579] width 130 height 31
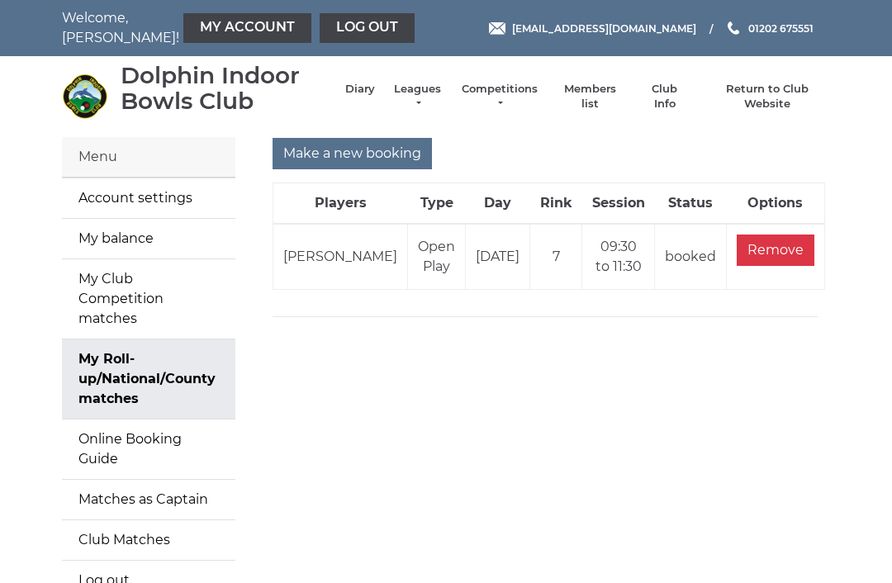
click at [190, 158] on div "Menu" at bounding box center [148, 157] width 173 height 40
click at [199, 155] on div "Menu" at bounding box center [148, 157] width 173 height 40
click at [370, 97] on link "Diary" at bounding box center [360, 89] width 30 height 15
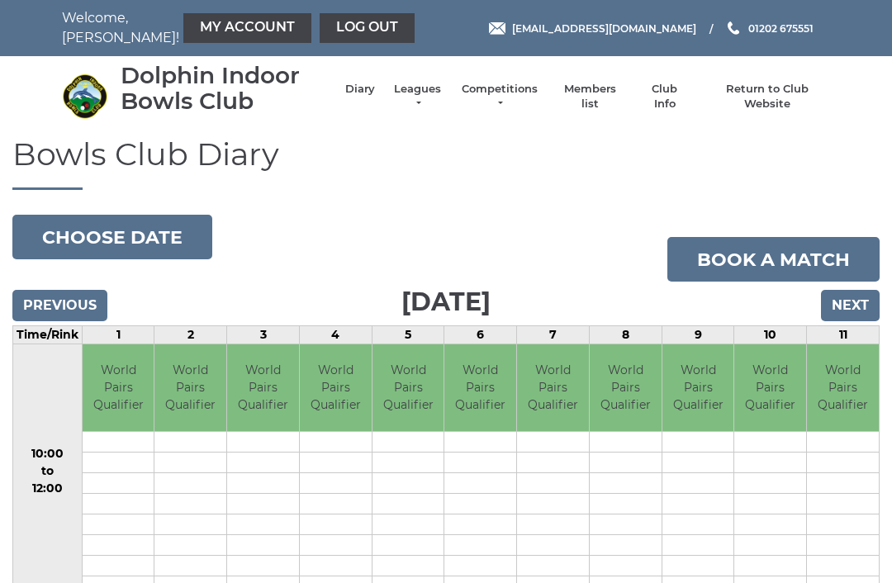
click at [858, 303] on input "Next" at bounding box center [850, 305] width 59 height 31
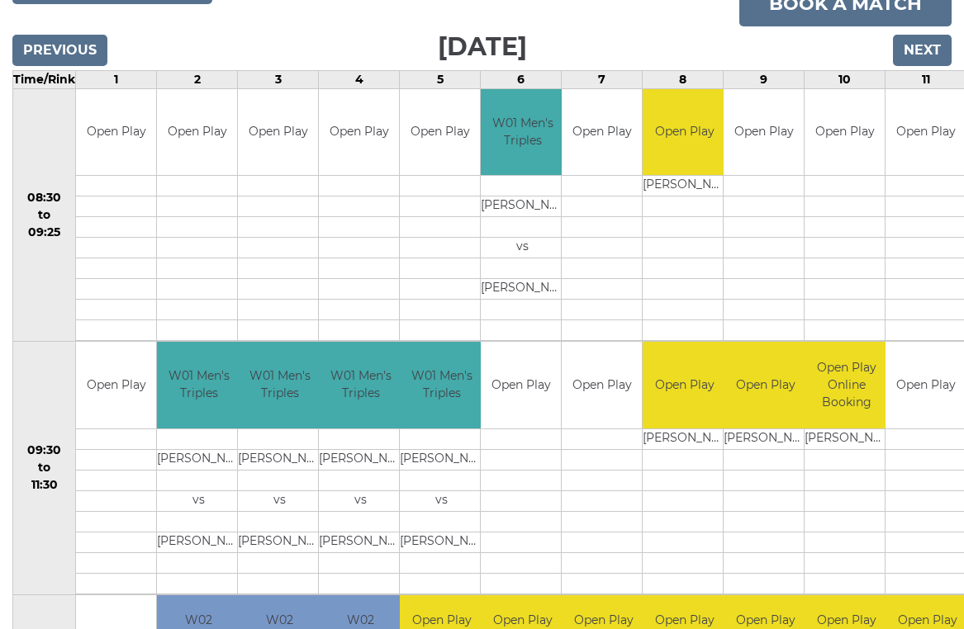
scroll to position [258, 0]
